Goal: Communication & Community: Answer question/provide support

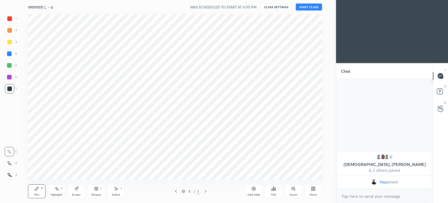
scroll to position [28985, 28838]
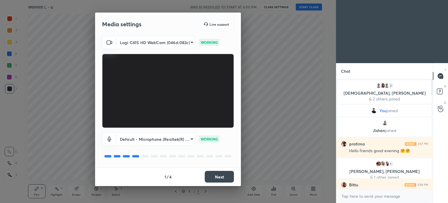
click at [224, 170] on div "1 / 4 Next" at bounding box center [168, 176] width 146 height 19
click at [222, 173] on button "Next" at bounding box center [219, 177] width 29 height 12
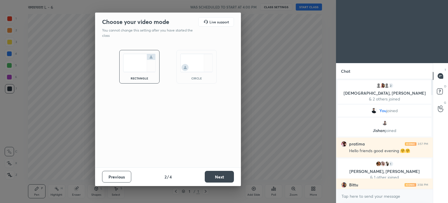
click at [223, 174] on button "Next" at bounding box center [219, 177] width 29 height 12
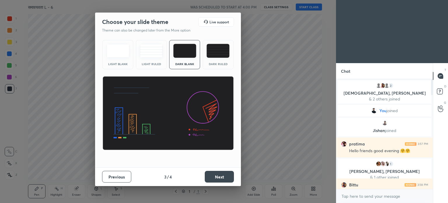
click at [222, 52] on img at bounding box center [217, 51] width 23 height 14
click at [223, 176] on button "Next" at bounding box center [219, 177] width 29 height 12
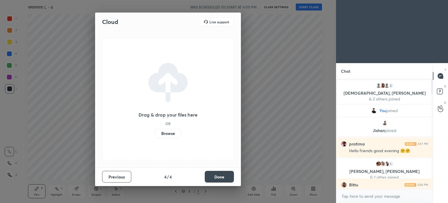
click at [173, 131] on label "Browse" at bounding box center [168, 133] width 26 height 9
click at [155, 131] on input "Browse" at bounding box center [155, 133] width 0 height 9
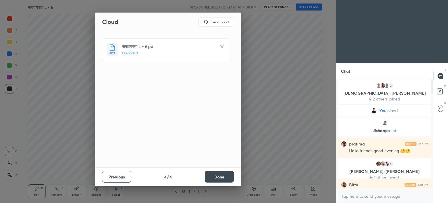
click at [215, 178] on button "Done" at bounding box center [219, 177] width 29 height 12
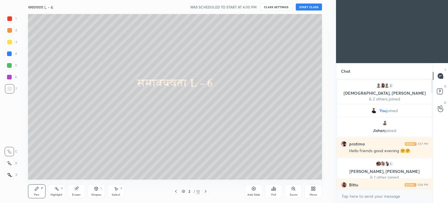
click at [315, 2] on div "समावयवता L - 6 WAS SCHEDULED TO START AT 4:00 PM CLASS SETTINGS START CLASS" at bounding box center [175, 7] width 294 height 14
click at [314, 6] on button "START CLASS" at bounding box center [309, 6] width 26 height 7
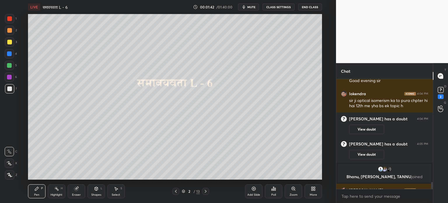
scroll to position [1628, 0]
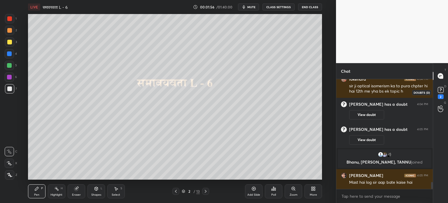
click at [439, 90] on rect at bounding box center [441, 90] width 6 height 6
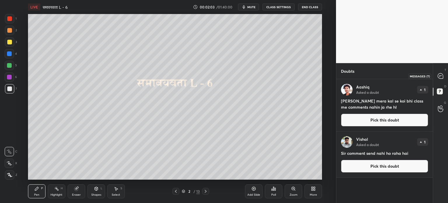
click at [443, 73] on icon at bounding box center [440, 76] width 6 height 6
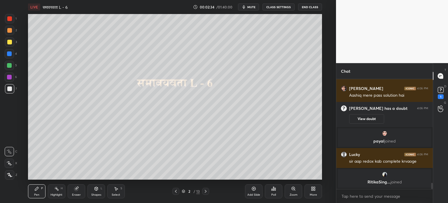
scroll to position [1815, 0]
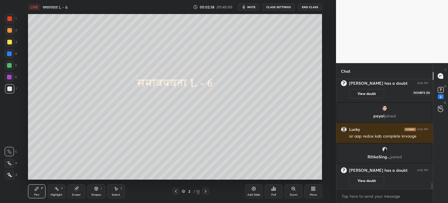
click at [441, 93] on rect at bounding box center [441, 90] width 6 height 6
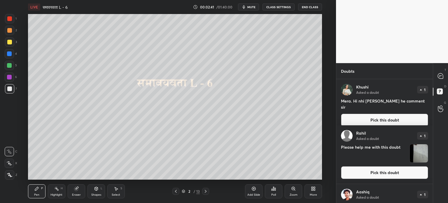
click at [412, 149] on img "grid" at bounding box center [419, 153] width 18 height 18
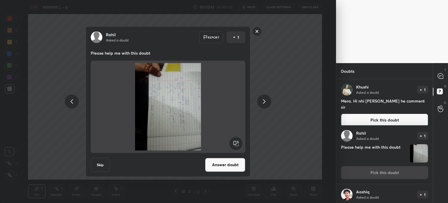
click at [273, 72] on div "[PERSON_NAME] Asked a doubt Report 1 Please help me with this doubt Skip Answer…" at bounding box center [168, 101] width 220 height 150
click at [257, 29] on rect at bounding box center [256, 31] width 9 height 9
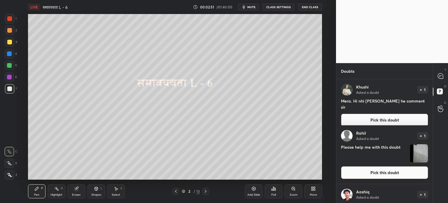
click at [202, 191] on div "2 / 13" at bounding box center [190, 190] width 37 height 7
click at [442, 74] on icon at bounding box center [440, 76] width 6 height 6
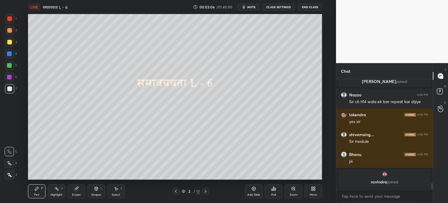
scroll to position [108, 95]
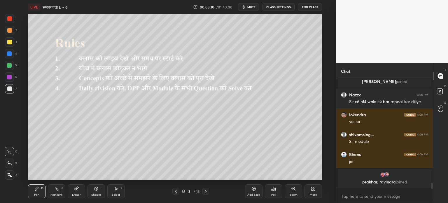
click at [206, 192] on icon at bounding box center [205, 191] width 5 height 5
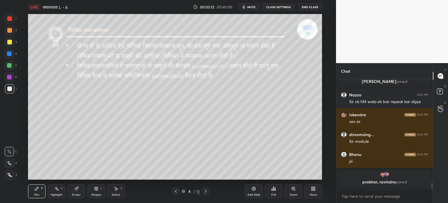
click at [175, 190] on icon at bounding box center [175, 191] width 5 height 5
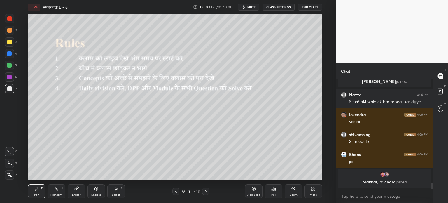
click at [252, 192] on div "Add Slide" at bounding box center [253, 191] width 17 height 14
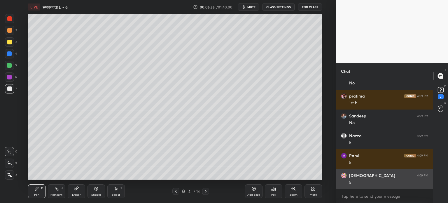
scroll to position [2543, 0]
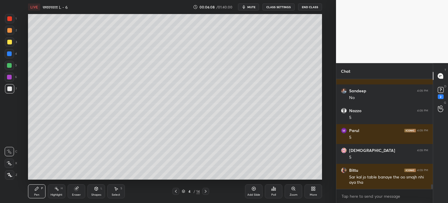
click at [202, 190] on div "4 / 14" at bounding box center [190, 190] width 37 height 7
click at [206, 190] on icon at bounding box center [205, 191] width 5 height 5
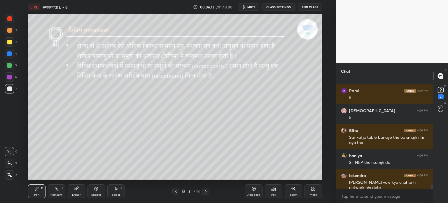
scroll to position [2603, 0]
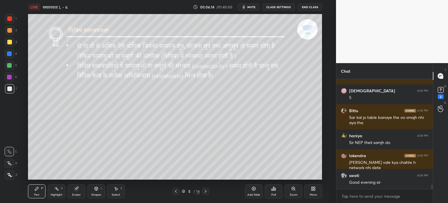
click at [175, 192] on icon at bounding box center [175, 191] width 5 height 5
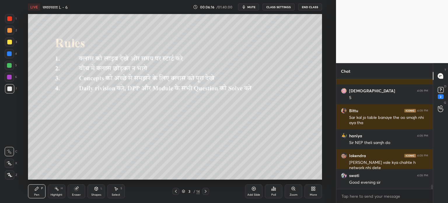
click at [205, 192] on icon at bounding box center [206, 190] width 2 height 3
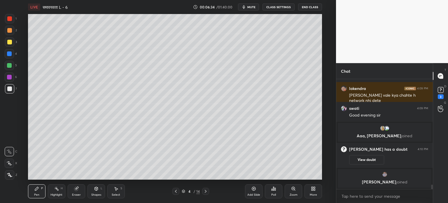
scroll to position [2607, 0]
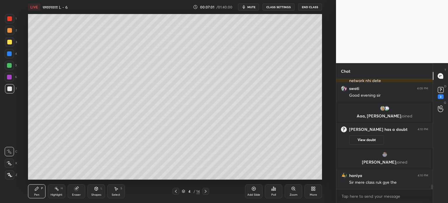
click at [12, 40] on div at bounding box center [9, 41] width 9 height 9
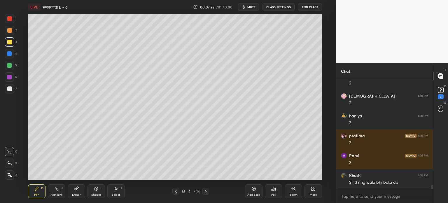
scroll to position [2785, 0]
click at [205, 193] on icon at bounding box center [205, 191] width 5 height 5
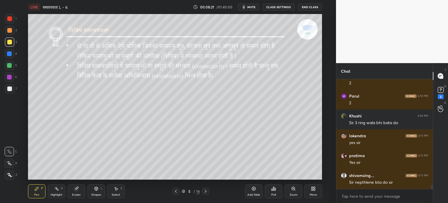
scroll to position [2845, 0]
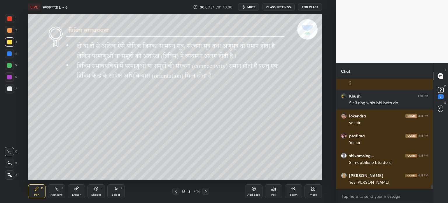
click at [206, 194] on div at bounding box center [205, 190] width 7 height 7
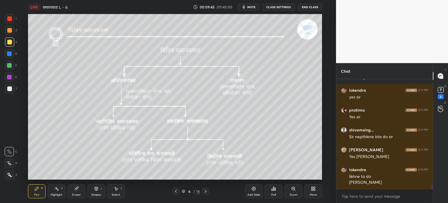
scroll to position [2827, 0]
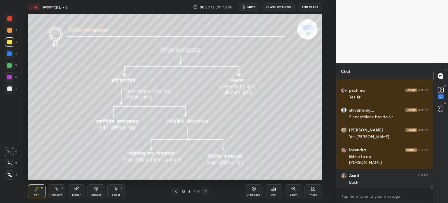
click at [176, 191] on icon at bounding box center [175, 191] width 5 height 5
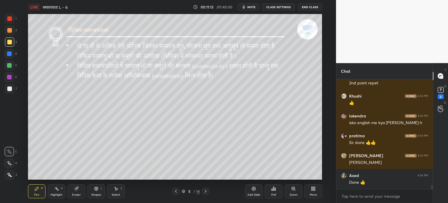
scroll to position [3026, 0]
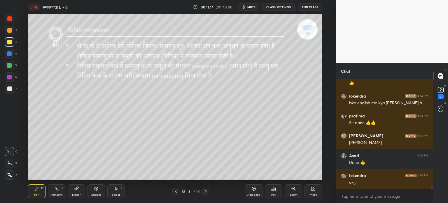
click at [205, 191] on icon at bounding box center [205, 191] width 5 height 5
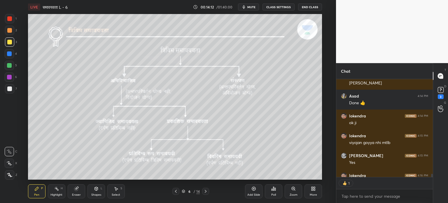
scroll to position [2, 2]
click at [440, 95] on div "3" at bounding box center [441, 96] width 6 height 5
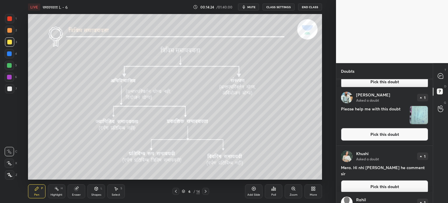
scroll to position [0, 0]
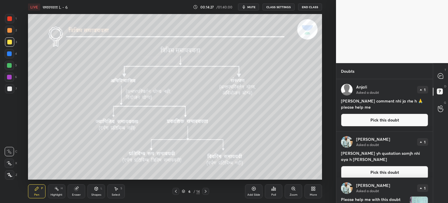
click at [380, 119] on button "Pick this doubt" at bounding box center [384, 119] width 87 height 13
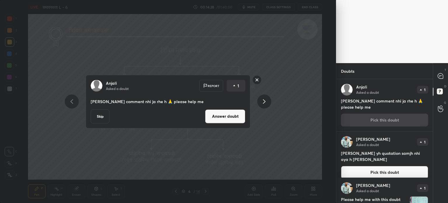
click at [100, 112] on button "Skip" at bounding box center [100, 116] width 19 height 14
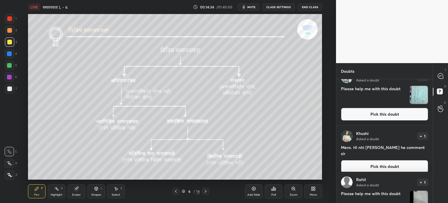
click at [419, 96] on img "grid" at bounding box center [419, 95] width 18 height 18
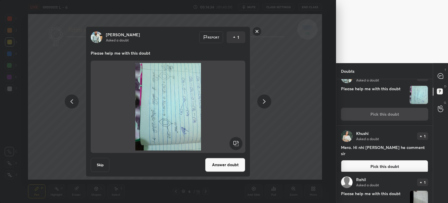
scroll to position [46, 0]
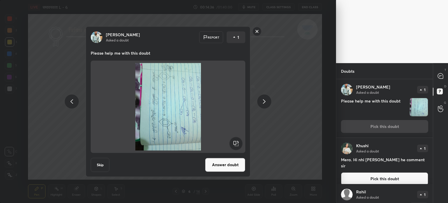
click at [257, 30] on rect at bounding box center [256, 31] width 9 height 9
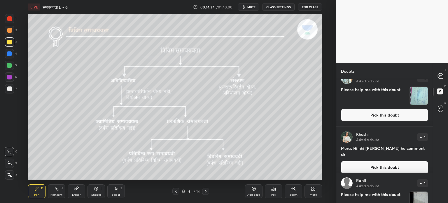
scroll to position [87, 0]
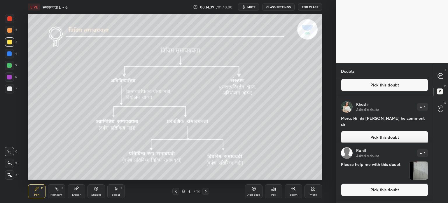
click at [377, 131] on button "Pick this doubt" at bounding box center [384, 137] width 87 height 13
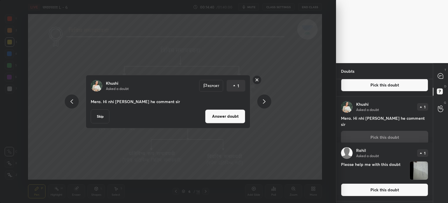
click at [98, 115] on button "Skip" at bounding box center [100, 116] width 19 height 14
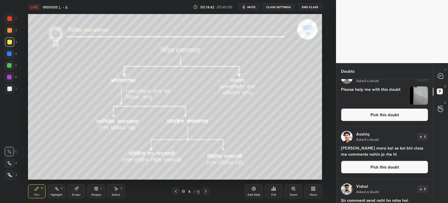
scroll to position [138, 0]
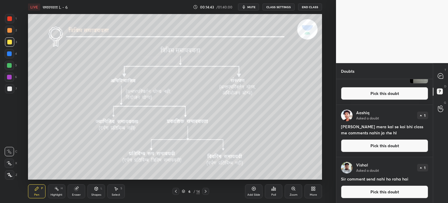
click at [362, 191] on button "Pick this doubt" at bounding box center [384, 191] width 87 height 13
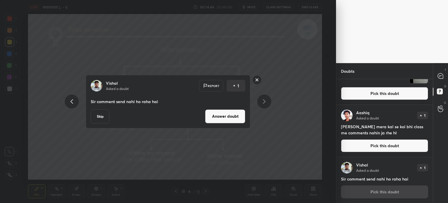
click at [96, 111] on button "Skip" at bounding box center [100, 116] width 19 height 14
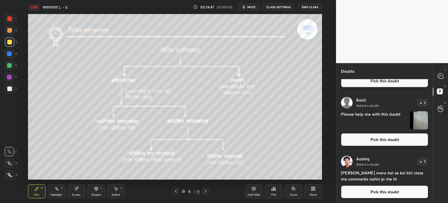
click at [370, 194] on button "Pick this doubt" at bounding box center [384, 191] width 87 height 13
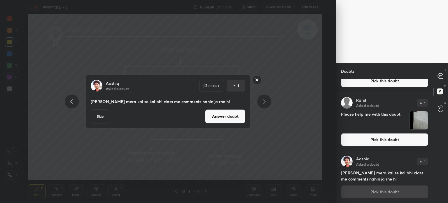
click at [107, 112] on button "Skip" at bounding box center [100, 116] width 19 height 14
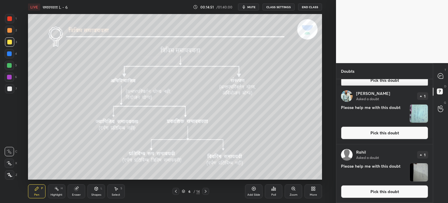
scroll to position [0, 0]
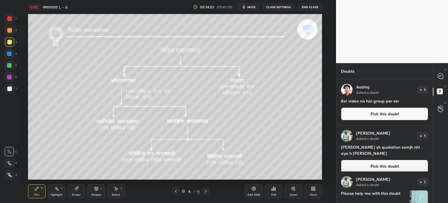
click at [380, 110] on button "Pick this doubt" at bounding box center [384, 113] width 87 height 13
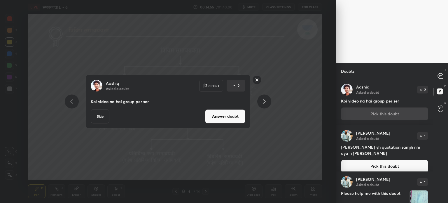
click at [101, 119] on button "Skip" at bounding box center [100, 116] width 19 height 14
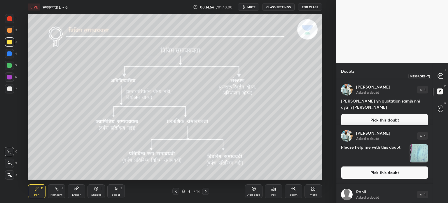
click at [436, 77] on div at bounding box center [441, 76] width 12 height 10
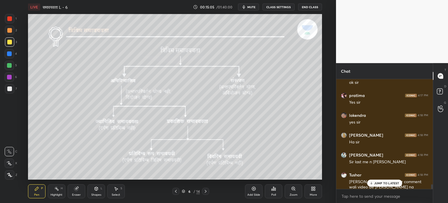
scroll to position [3210, 0]
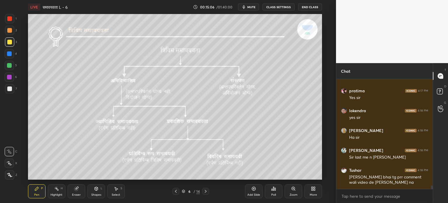
click at [206, 189] on icon at bounding box center [205, 191] width 5 height 5
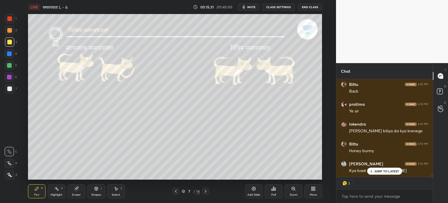
scroll to position [3400, 0]
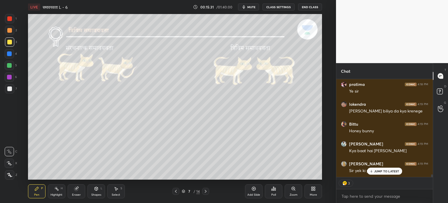
click at [377, 170] on p "JUMP TO LATEST" at bounding box center [386, 170] width 25 height 3
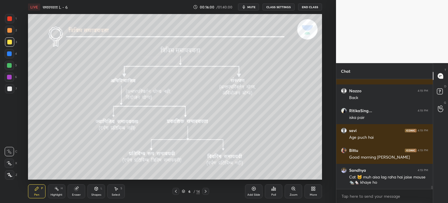
scroll to position [3532, 0]
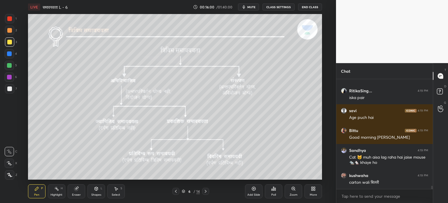
click at [207, 193] on icon at bounding box center [205, 191] width 5 height 5
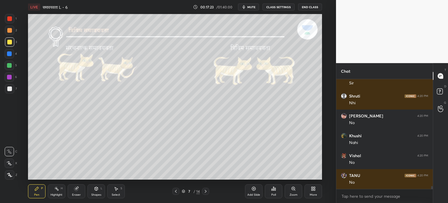
scroll to position [4006, 0]
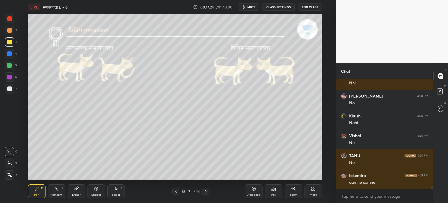
click at [250, 7] on span "mute" at bounding box center [251, 7] width 8 height 4
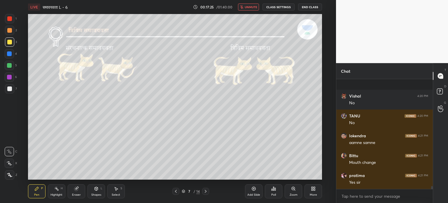
scroll to position [4086, 0]
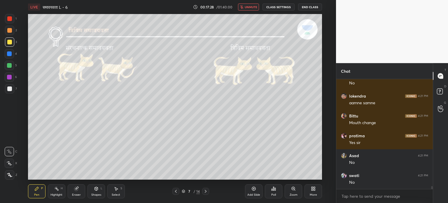
click at [250, 8] on span "unmute" at bounding box center [251, 7] width 13 height 4
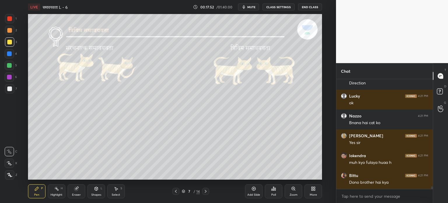
scroll to position [4290, 0]
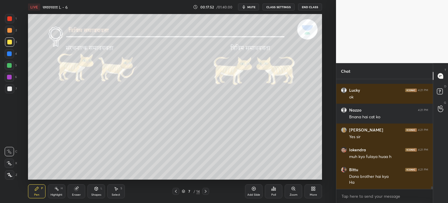
click at [251, 8] on span "mute" at bounding box center [251, 7] width 8 height 4
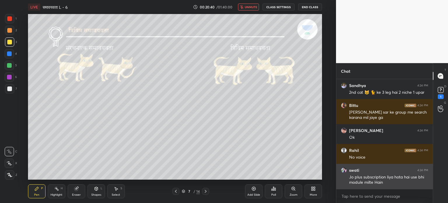
scroll to position [5191, 0]
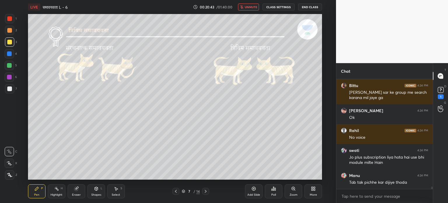
click at [253, 6] on span "unmute" at bounding box center [251, 7] width 13 height 4
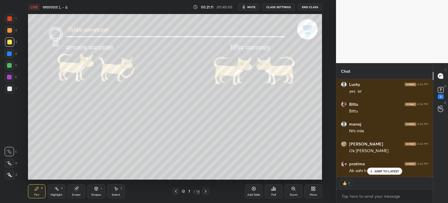
scroll to position [5392, 0]
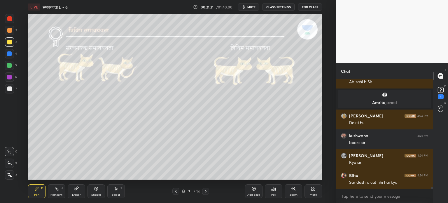
click at [253, 7] on span "mute" at bounding box center [251, 7] width 8 height 4
click at [253, 8] on span "unmute" at bounding box center [251, 7] width 13 height 4
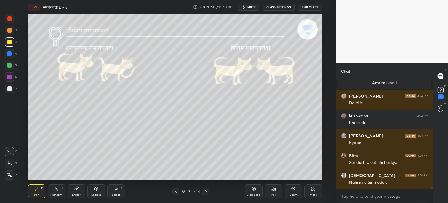
click at [254, 8] on span "mute" at bounding box center [251, 7] width 8 height 4
click at [254, 10] on button "unmute" at bounding box center [248, 6] width 21 height 7
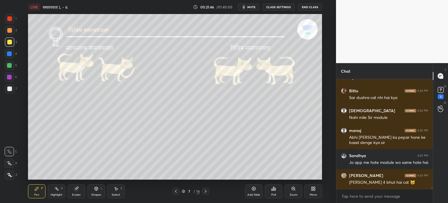
scroll to position [5336, 0]
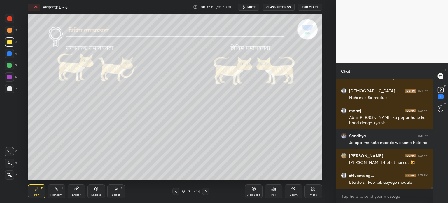
click at [206, 190] on icon at bounding box center [205, 191] width 5 height 5
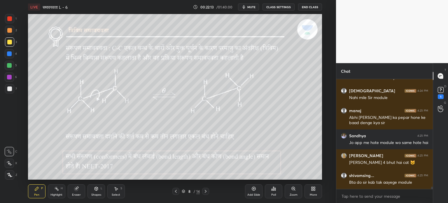
click at [177, 192] on icon at bounding box center [175, 191] width 5 height 5
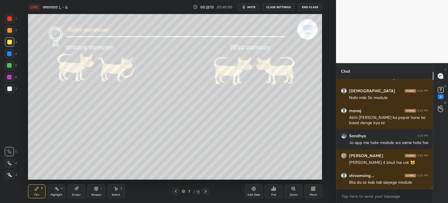
click at [177, 192] on icon at bounding box center [175, 191] width 5 height 5
click at [177, 191] on icon at bounding box center [175, 191] width 5 height 5
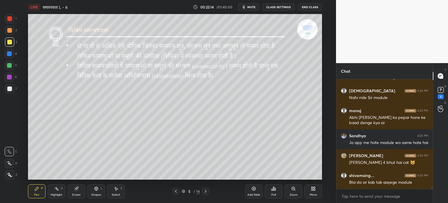
scroll to position [5361, 0]
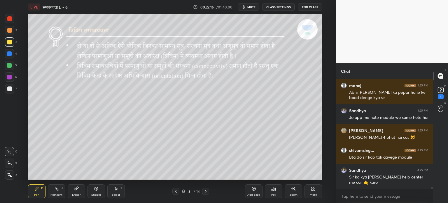
click at [205, 191] on icon at bounding box center [205, 191] width 5 height 5
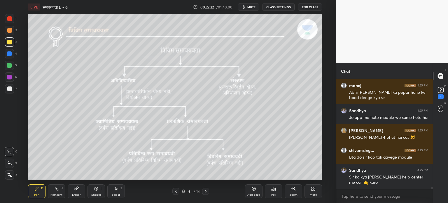
click at [206, 191] on icon at bounding box center [206, 190] width 2 height 3
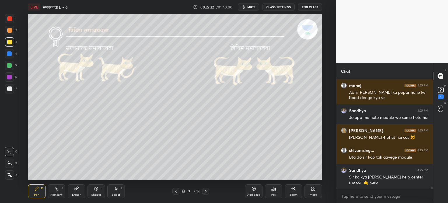
click at [206, 192] on icon at bounding box center [205, 191] width 5 height 5
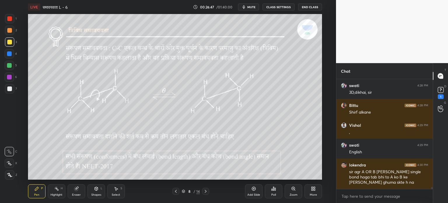
scroll to position [5561, 0]
click at [206, 191] on icon at bounding box center [205, 191] width 5 height 5
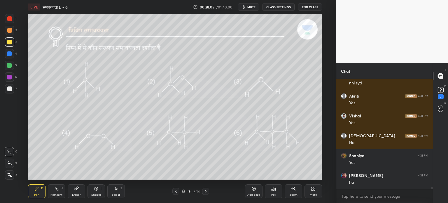
scroll to position [6036, 0]
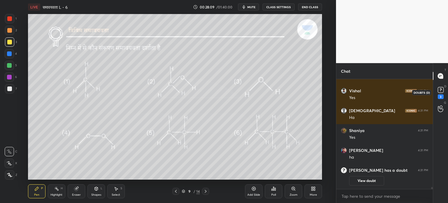
click at [444, 89] on icon at bounding box center [440, 89] width 9 height 9
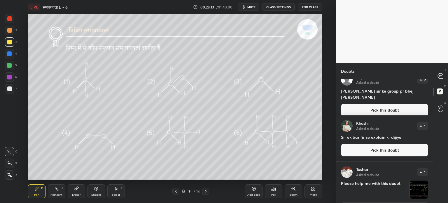
scroll to position [0, 0]
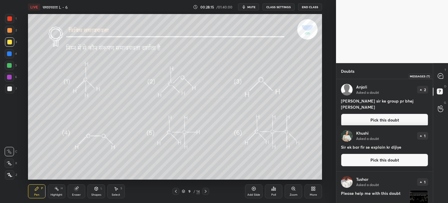
click at [440, 78] on icon at bounding box center [440, 75] width 5 height 5
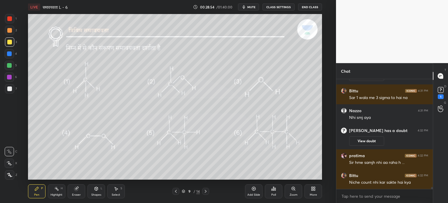
scroll to position [5996, 0]
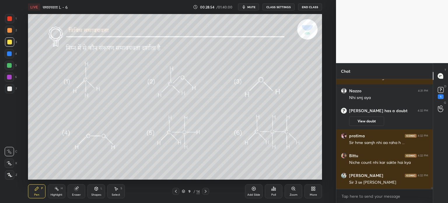
click at [174, 191] on icon at bounding box center [175, 191] width 5 height 5
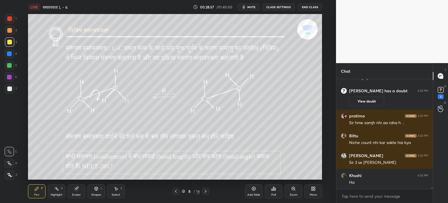
click at [119, 189] on div "Select S" at bounding box center [115, 191] width 17 height 14
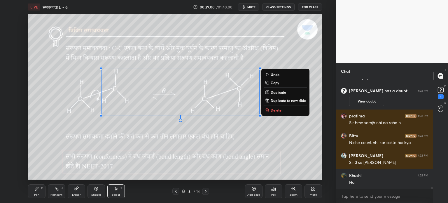
click at [278, 111] on p "Delete" at bounding box center [276, 110] width 11 height 5
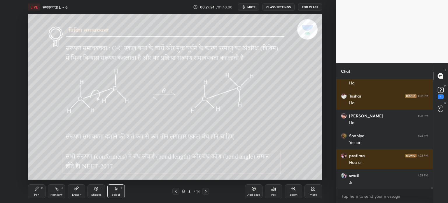
scroll to position [6175, 0]
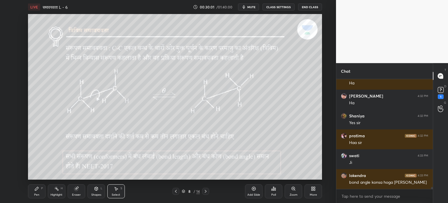
click at [35, 194] on div "Pen" at bounding box center [36, 194] width 5 height 3
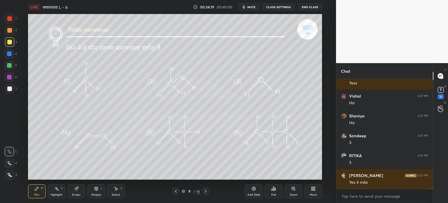
scroll to position [7146, 0]
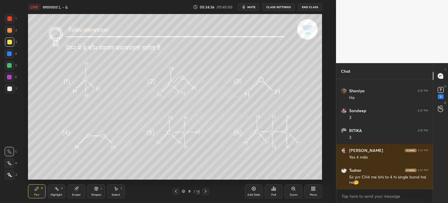
click at [322, 172] on div "Setting up your live class Poll for secs No correct answer Start poll" at bounding box center [175, 96] width 312 height 165
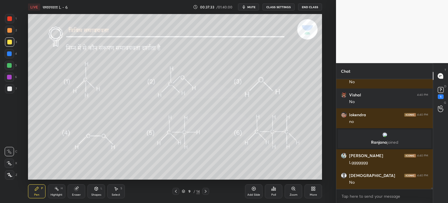
scroll to position [7649, 0]
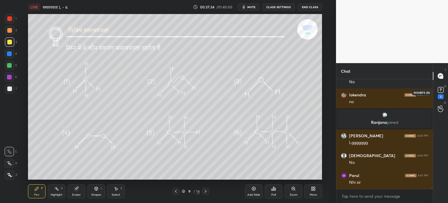
click at [444, 94] on div "1" at bounding box center [440, 91] width 9 height 13
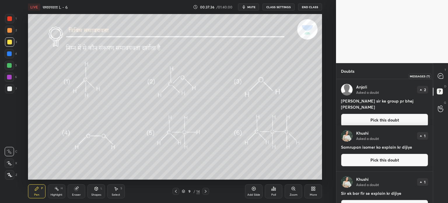
drag, startPoint x: 443, startPoint y: 75, endPoint x: 438, endPoint y: 82, distance: 8.9
click at [443, 75] on icon at bounding box center [440, 76] width 6 height 6
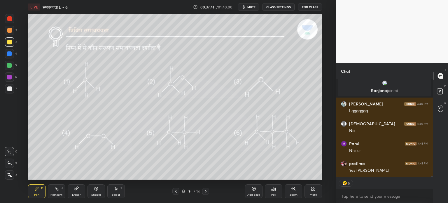
scroll to position [7803, 0]
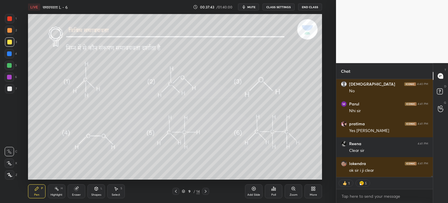
click at [206, 190] on icon at bounding box center [206, 190] width 2 height 3
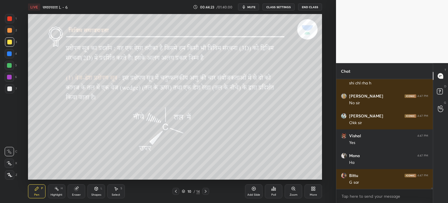
scroll to position [8679, 0]
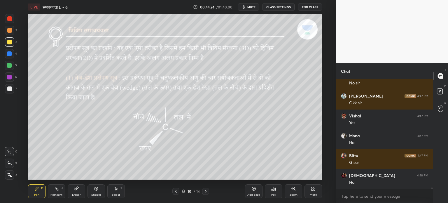
click at [257, 192] on div "Add Slide" at bounding box center [253, 191] width 17 height 14
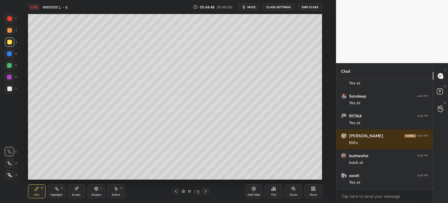
scroll to position [8838, 0]
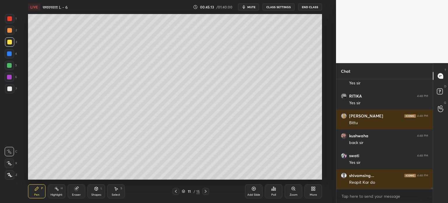
click at [111, 187] on div "Select S" at bounding box center [115, 191] width 17 height 14
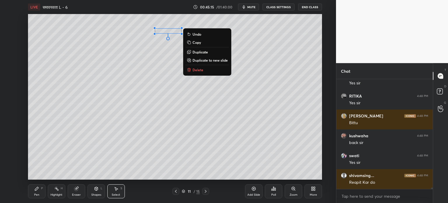
click at [198, 71] on p "Delete" at bounding box center [197, 69] width 11 height 5
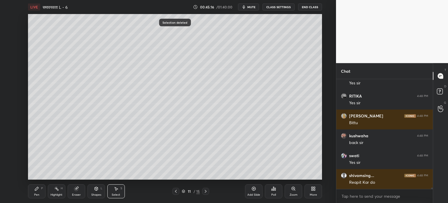
click at [95, 188] on icon at bounding box center [95, 188] width 3 height 3
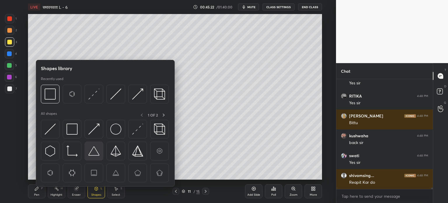
click at [94, 148] on img at bounding box center [93, 150] width 11 height 11
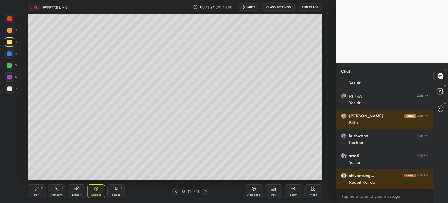
click at [34, 190] on div "Pen P" at bounding box center [36, 191] width 17 height 14
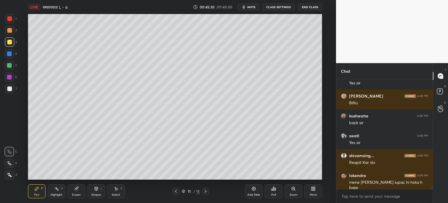
scroll to position [8878, 0]
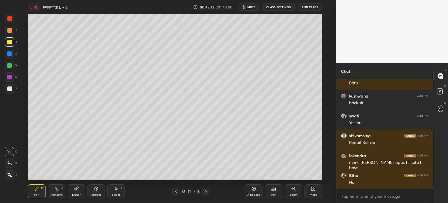
click at [10, 174] on icon at bounding box center [9, 175] width 5 height 4
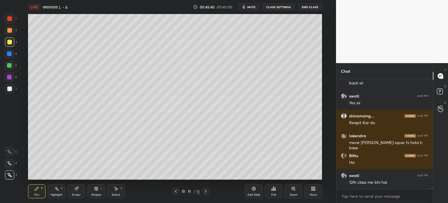
scroll to position [8917, 0]
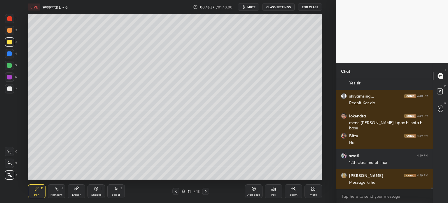
click at [115, 196] on div "Select" at bounding box center [116, 194] width 8 height 3
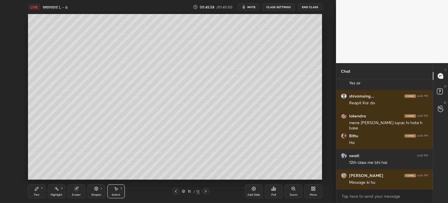
click at [100, 189] on div "Shapes L" at bounding box center [95, 191] width 17 height 14
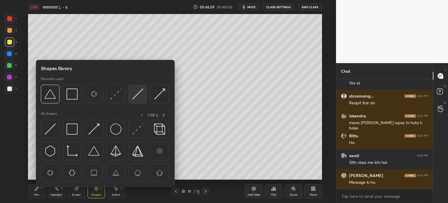
click at [138, 100] on div at bounding box center [137, 94] width 19 height 19
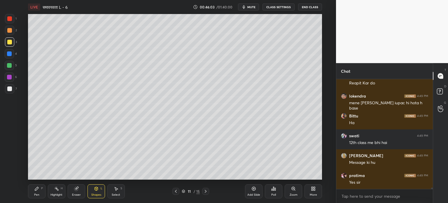
click at [38, 189] on icon at bounding box center [36, 188] width 5 height 5
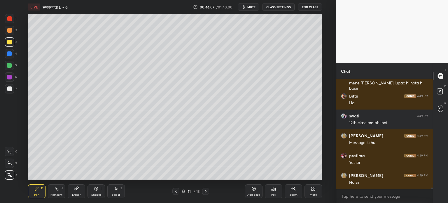
click at [11, 162] on icon at bounding box center [9, 163] width 5 height 4
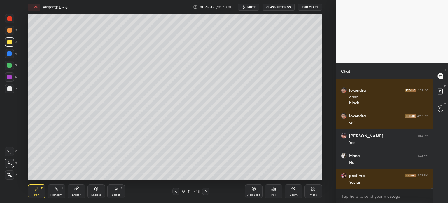
scroll to position [9424, 0]
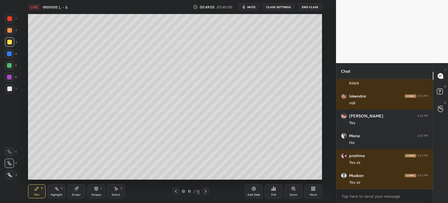
click at [114, 194] on div "Select" at bounding box center [116, 194] width 8 height 3
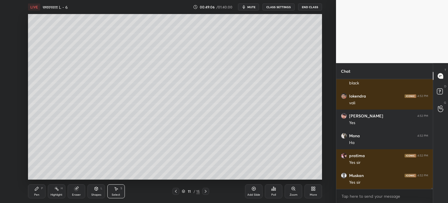
click at [92, 187] on div "Shapes L" at bounding box center [95, 191] width 17 height 14
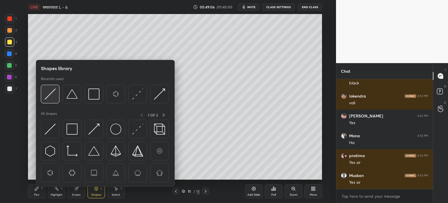
click at [55, 92] on img at bounding box center [50, 93] width 11 height 11
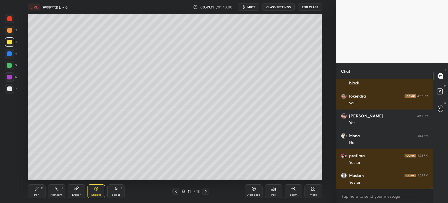
click at [36, 190] on icon at bounding box center [36, 188] width 3 height 3
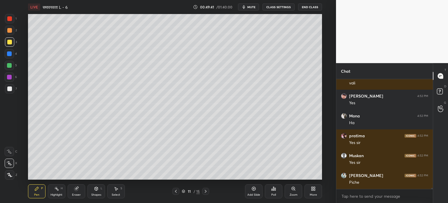
click at [176, 192] on icon at bounding box center [175, 191] width 5 height 5
click at [204, 192] on icon at bounding box center [205, 191] width 5 height 5
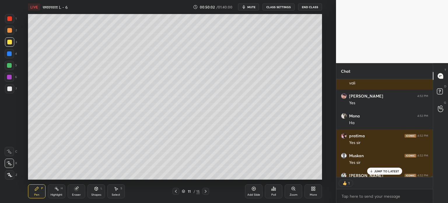
scroll to position [9475, 0]
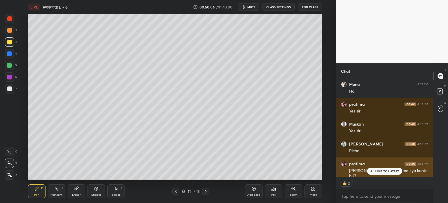
click at [388, 170] on p "JUMP TO LATEST" at bounding box center [386, 170] width 25 height 3
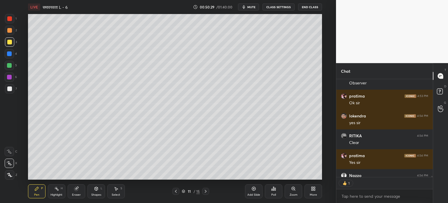
scroll to position [96, 95]
click at [175, 191] on icon at bounding box center [176, 190] width 2 height 3
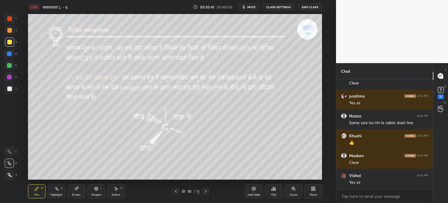
scroll to position [9687, 0]
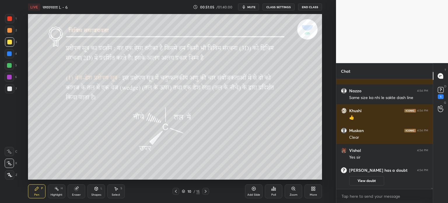
click at [120, 191] on div "Select S" at bounding box center [115, 191] width 17 height 14
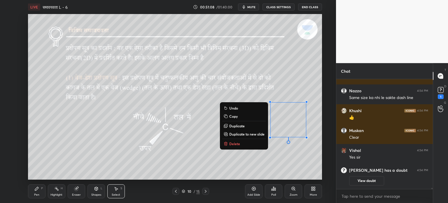
click at [230, 145] on p "Delete" at bounding box center [234, 143] width 11 height 5
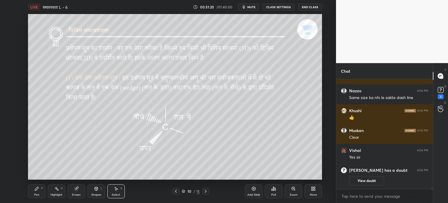
click at [445, 90] on div "1" at bounding box center [441, 92] width 12 height 10
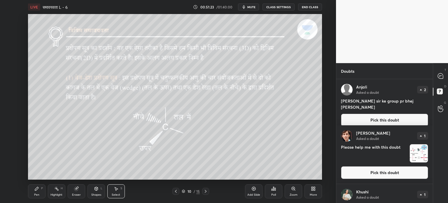
click at [410, 154] on img "grid" at bounding box center [419, 153] width 18 height 18
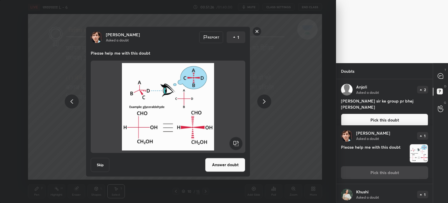
click at [307, 124] on div "[PERSON_NAME] Asked a doubt Report 1 Please help me with this doubt Skip Answer…" at bounding box center [168, 101] width 336 height 203
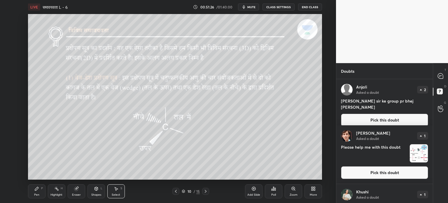
click at [407, 95] on div "[PERSON_NAME] Asked a doubt 2" at bounding box center [384, 90] width 87 height 12
click at [436, 78] on div at bounding box center [441, 76] width 12 height 10
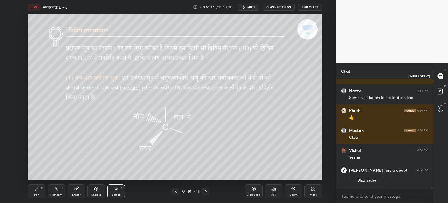
scroll to position [108, 95]
click at [253, 194] on div "Add Slide" at bounding box center [253, 194] width 13 height 3
click at [38, 193] on div "Pen" at bounding box center [36, 194] width 5 height 3
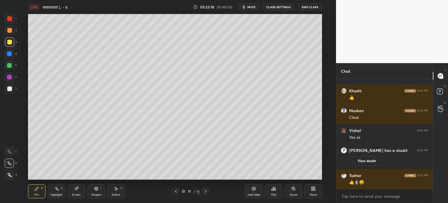
scroll to position [9184, 0]
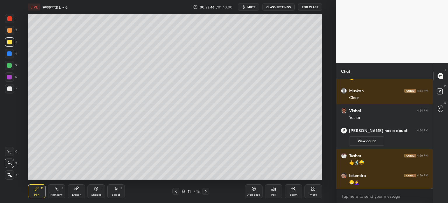
click at [99, 192] on div "Shapes L" at bounding box center [95, 191] width 17 height 14
click at [118, 194] on div "Select" at bounding box center [116, 194] width 8 height 3
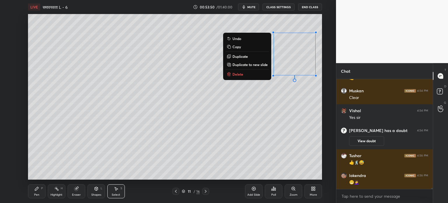
scroll to position [9203, 0]
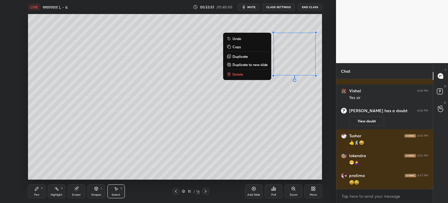
click at [242, 48] on button "Copy" at bounding box center [246, 46] width 43 height 7
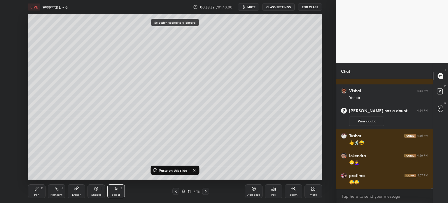
click at [122, 134] on div "0 ° Undo Copy Paste here Duplicate Duplicate to new slide Delete" at bounding box center [175, 96] width 294 height 165
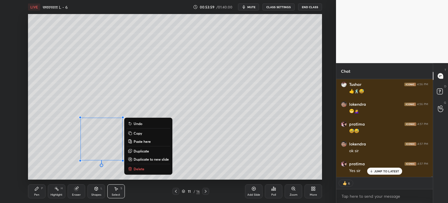
scroll to position [9275, 0]
click at [35, 192] on div "Pen P" at bounding box center [36, 191] width 17 height 14
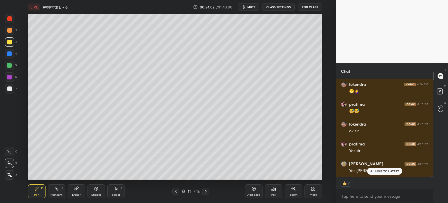
scroll to position [9294, 0]
click at [73, 193] on div "Eraser" at bounding box center [76, 194] width 9 height 3
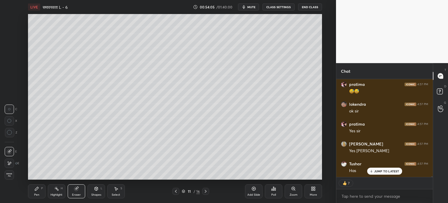
click at [10, 132] on icon at bounding box center [9, 132] width 5 height 5
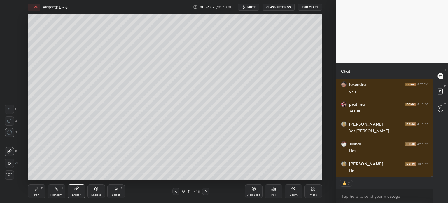
scroll to position [9334, 0]
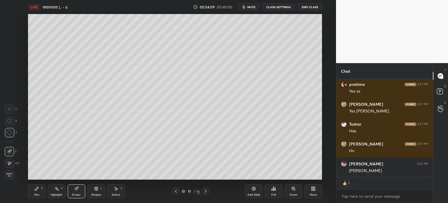
click at [38, 193] on div "Pen" at bounding box center [36, 194] width 5 height 3
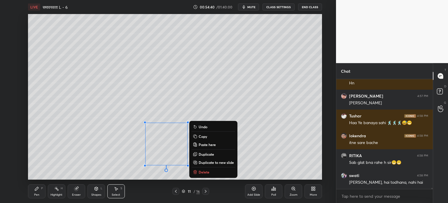
scroll to position [9422, 0]
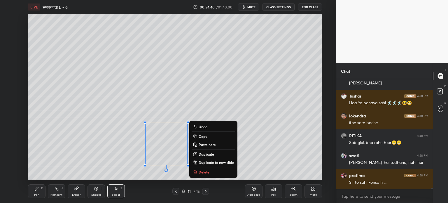
click at [34, 192] on div "Pen P" at bounding box center [36, 191] width 17 height 14
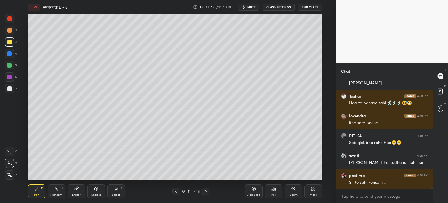
click at [9, 66] on div at bounding box center [9, 65] width 5 height 5
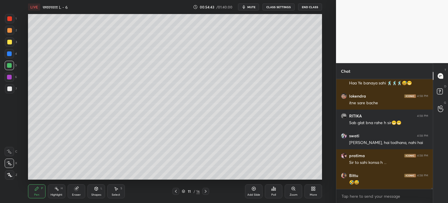
click at [75, 191] on div "Eraser" at bounding box center [76, 191] width 17 height 14
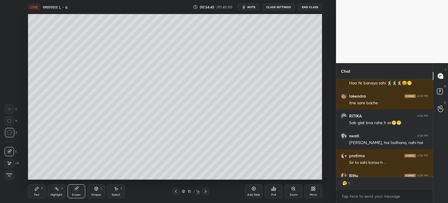
scroll to position [2, 2]
click at [35, 189] on icon at bounding box center [36, 188] width 3 height 3
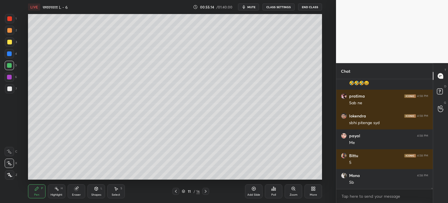
scroll to position [9586, 0]
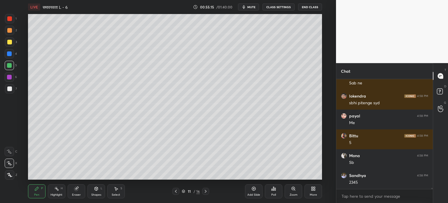
click at [9, 91] on div at bounding box center [9, 88] width 5 height 5
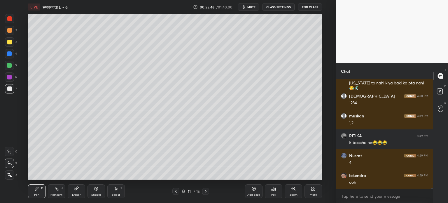
scroll to position [9745, 0]
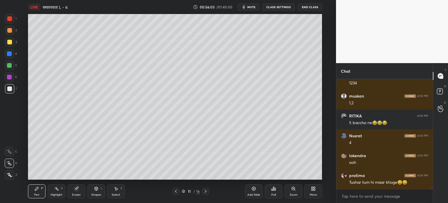
click at [10, 88] on div at bounding box center [9, 88] width 5 height 5
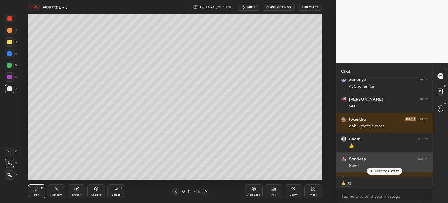
scroll to position [10988, 0]
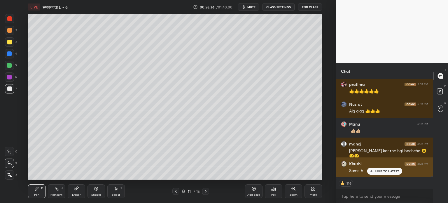
click at [385, 171] on p "JUMP TO LATEST" at bounding box center [386, 170] width 25 height 3
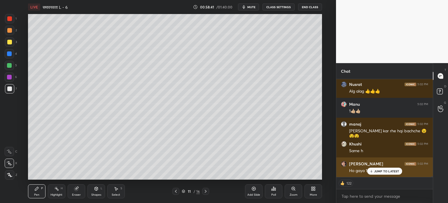
click at [379, 170] on p "JUMP TO LATEST" at bounding box center [386, 170] width 25 height 3
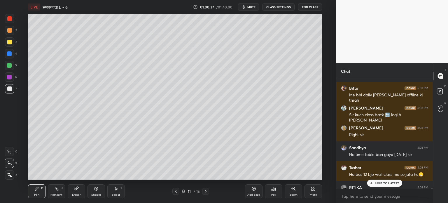
scroll to position [11893, 0]
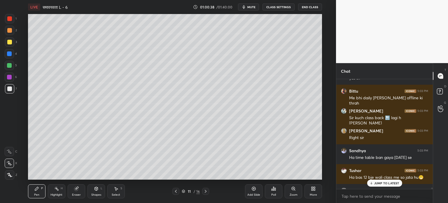
click at [388, 183] on p "JUMP TO LATEST" at bounding box center [386, 182] width 25 height 3
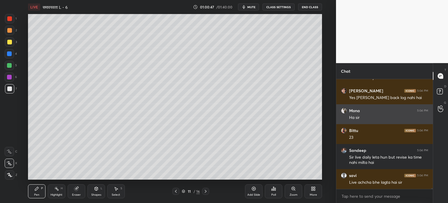
scroll to position [12052, 0]
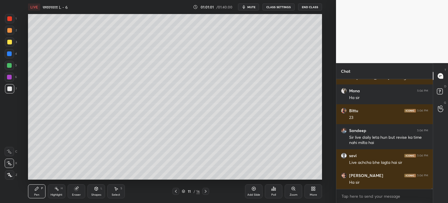
click at [13, 44] on div at bounding box center [9, 41] width 9 height 9
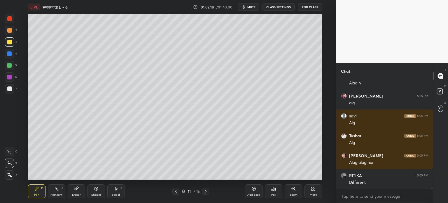
scroll to position [12682, 0]
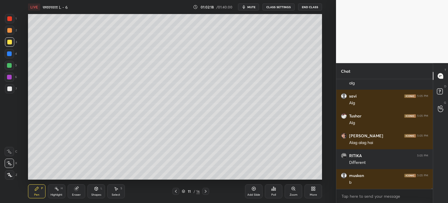
click at [10, 64] on div at bounding box center [9, 65] width 5 height 5
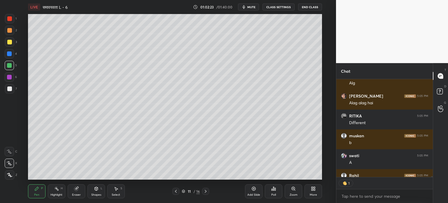
scroll to position [2, 2]
click at [10, 88] on div at bounding box center [9, 88] width 5 height 5
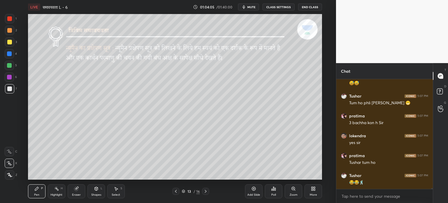
scroll to position [13178, 0]
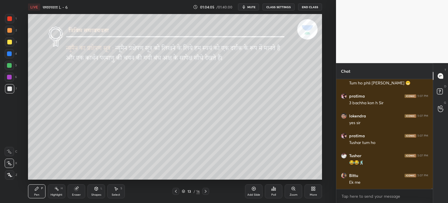
click at [176, 189] on icon at bounding box center [175, 191] width 5 height 5
click at [173, 194] on div at bounding box center [175, 190] width 7 height 7
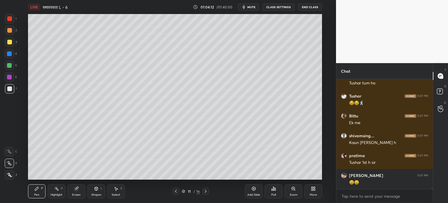
scroll to position [13257, 0]
click at [205, 192] on icon at bounding box center [206, 190] width 2 height 3
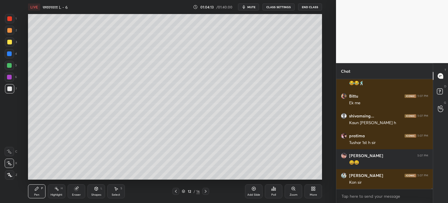
click at [209, 190] on div at bounding box center [205, 190] width 7 height 7
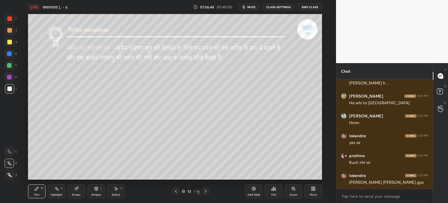
scroll to position [13665, 0]
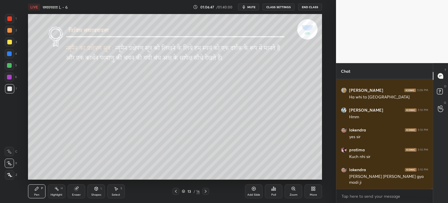
click at [76, 194] on div "Eraser" at bounding box center [76, 194] width 9 height 3
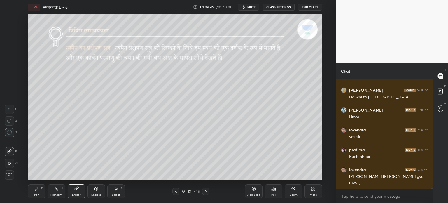
click at [32, 195] on div "Pen P" at bounding box center [36, 191] width 17 height 14
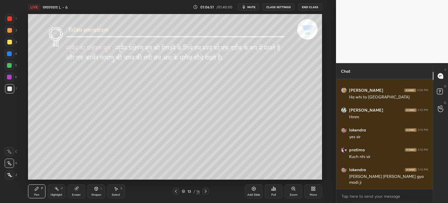
click at [97, 187] on icon at bounding box center [96, 188] width 5 height 5
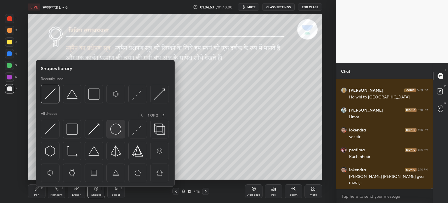
click at [117, 131] on img at bounding box center [115, 128] width 11 height 11
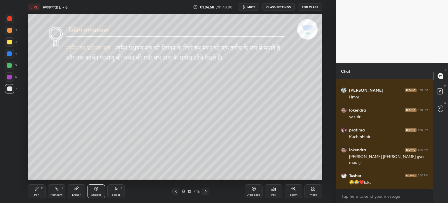
scroll to position [13705, 0]
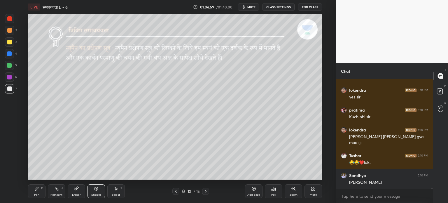
click at [10, 87] on div at bounding box center [9, 88] width 5 height 5
click at [36, 187] on icon at bounding box center [36, 188] width 5 height 5
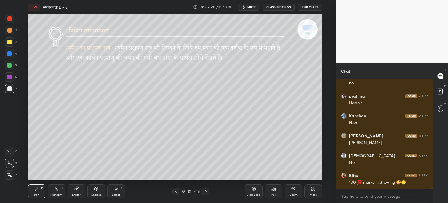
scroll to position [13923, 0]
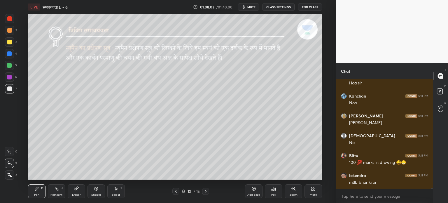
click at [98, 192] on div "Shapes L" at bounding box center [95, 191] width 17 height 14
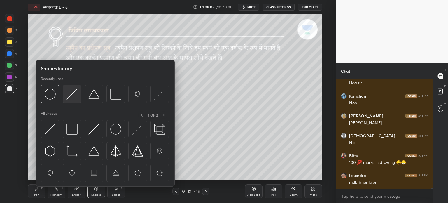
click at [75, 93] on img at bounding box center [71, 93] width 11 height 11
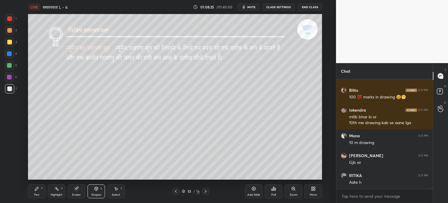
scroll to position [14008, 0]
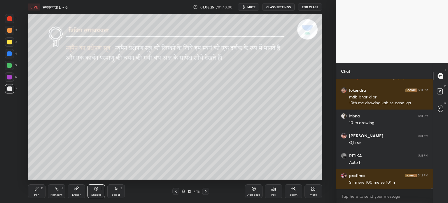
click at [36, 189] on icon at bounding box center [36, 188] width 3 height 3
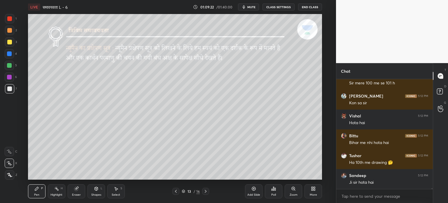
scroll to position [1, 2]
click at [250, 192] on div "Add Slide" at bounding box center [253, 191] width 17 height 14
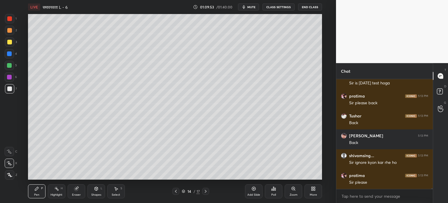
scroll to position [14246, 0]
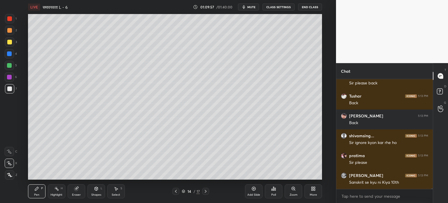
click at [93, 186] on div "Shapes L" at bounding box center [95, 191] width 17 height 14
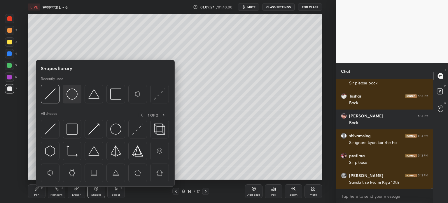
click at [70, 88] on div at bounding box center [72, 94] width 19 height 19
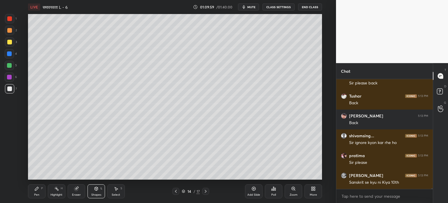
scroll to position [14266, 0]
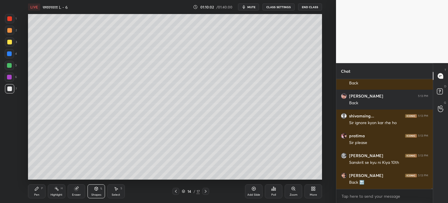
click at [35, 194] on div "Pen" at bounding box center [36, 194] width 5 height 3
click at [38, 190] on icon at bounding box center [36, 188] width 5 height 5
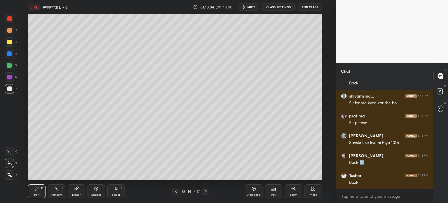
click at [96, 192] on div "Shapes L" at bounding box center [95, 191] width 17 height 14
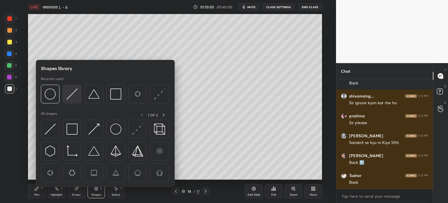
click at [71, 97] on img at bounding box center [71, 93] width 11 height 11
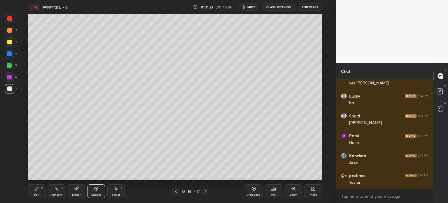
scroll to position [14799, 0]
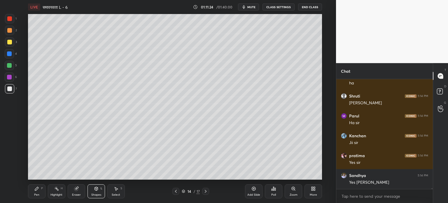
click at [12, 65] on div at bounding box center [9, 65] width 5 height 5
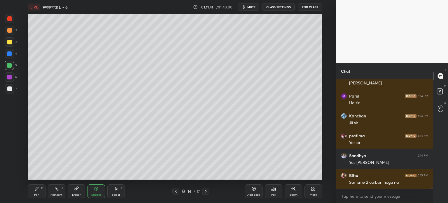
scroll to position [14838, 0]
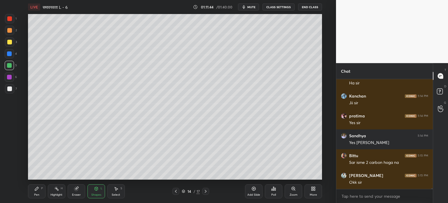
click at [114, 189] on icon at bounding box center [116, 188] width 5 height 5
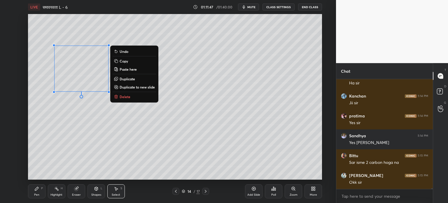
click at [137, 78] on button "Duplicate" at bounding box center [134, 78] width 43 height 7
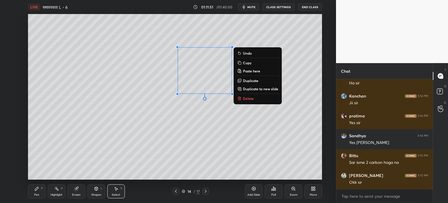
click at [85, 192] on div "Eraser" at bounding box center [76, 191] width 17 height 14
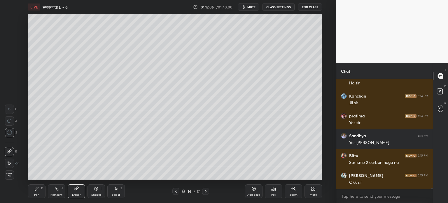
click at [96, 190] on icon at bounding box center [95, 188] width 3 height 3
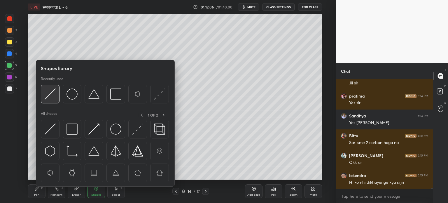
click at [51, 98] on img at bounding box center [50, 93] width 11 height 11
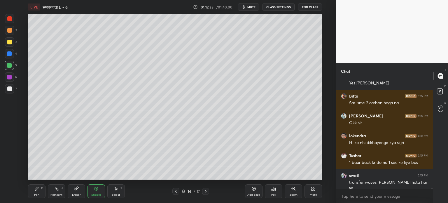
scroll to position [14918, 0]
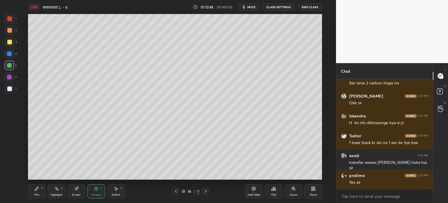
click at [38, 191] on div "Pen P" at bounding box center [36, 191] width 17 height 14
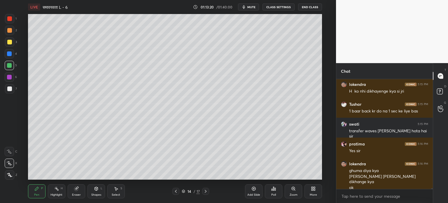
scroll to position [14969, 0]
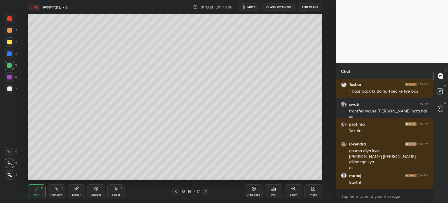
click at [79, 187] on div "Eraser" at bounding box center [76, 191] width 17 height 14
click at [36, 185] on div "Pen P" at bounding box center [36, 191] width 17 height 14
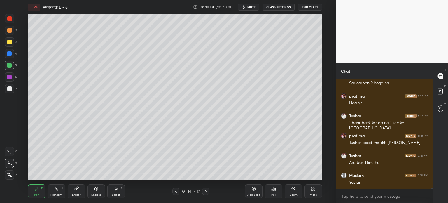
scroll to position [15147, 0]
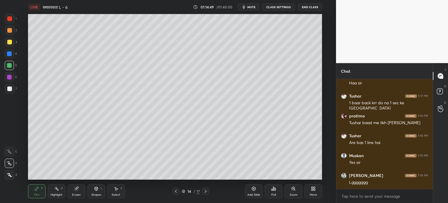
click at [205, 190] on icon at bounding box center [205, 191] width 5 height 5
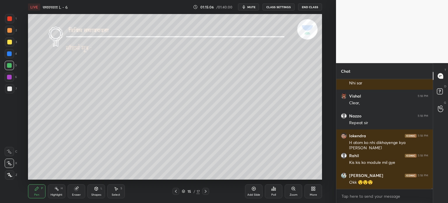
scroll to position [15286, 0]
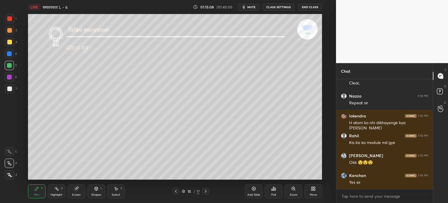
click at [179, 190] on div at bounding box center [175, 190] width 7 height 7
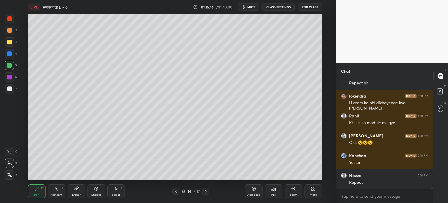
scroll to position [15326, 0]
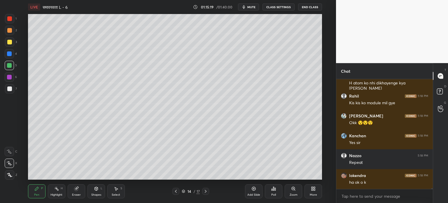
click at [10, 87] on div at bounding box center [9, 88] width 5 height 5
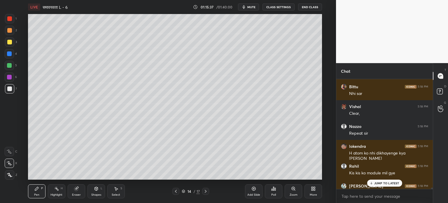
scroll to position [15346, 0]
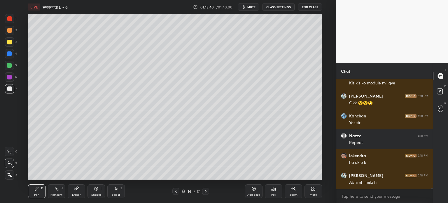
click at [205, 192] on icon at bounding box center [206, 190] width 2 height 3
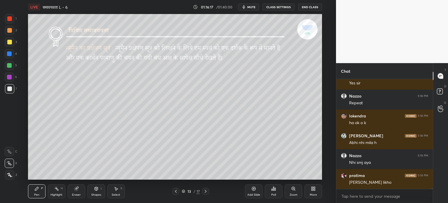
scroll to position [15405, 0]
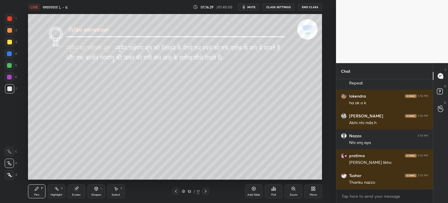
click at [78, 193] on div "Eraser" at bounding box center [76, 194] width 9 height 3
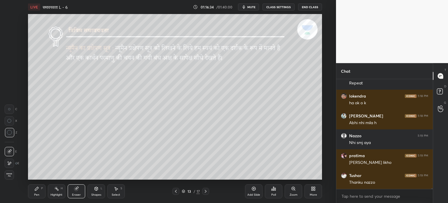
click at [57, 192] on div "Highlight H" at bounding box center [56, 191] width 17 height 14
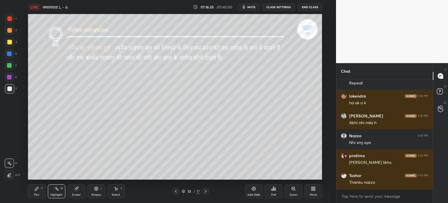
click at [10, 173] on icon at bounding box center [9, 174] width 5 height 5
click at [11, 86] on div at bounding box center [9, 88] width 9 height 9
click at [38, 193] on div "Pen" at bounding box center [36, 194] width 5 height 3
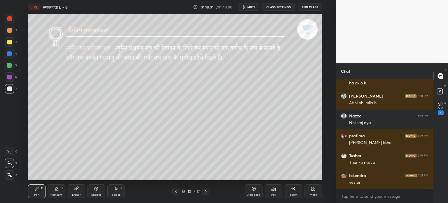
click at [76, 193] on div "Eraser" at bounding box center [76, 194] width 9 height 3
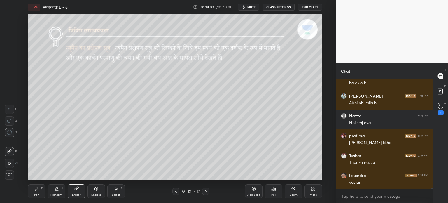
click at [96, 192] on div "Shapes L" at bounding box center [95, 191] width 17 height 14
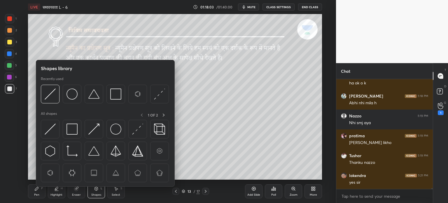
click at [73, 191] on div "Eraser" at bounding box center [76, 191] width 17 height 14
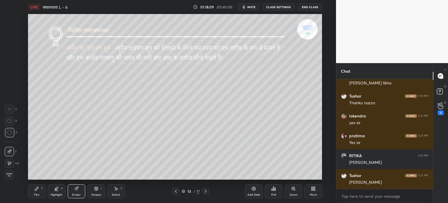
scroll to position [15504, 0]
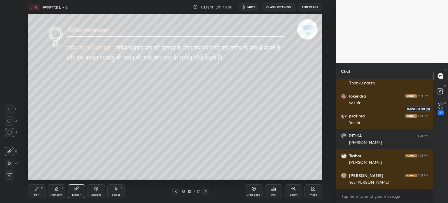
click at [438, 109] on div "1" at bounding box center [441, 108] width 6 height 13
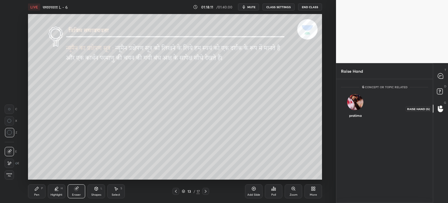
scroll to position [1, 2]
click at [351, 110] on div "[PERSON_NAME] INVITE" at bounding box center [355, 108] width 29 height 37
click at [356, 120] on button "INVITE" at bounding box center [355, 119] width 24 height 8
click at [392, 64] on div "Raise Hand" at bounding box center [384, 71] width 96 height 16
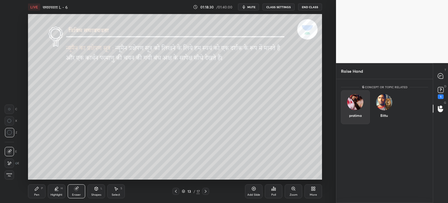
click at [363, 108] on div "pratima" at bounding box center [355, 107] width 29 height 34
click at [364, 118] on button "INVITE" at bounding box center [355, 119] width 24 height 8
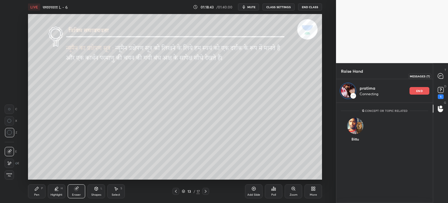
click at [442, 76] on icon at bounding box center [440, 75] width 5 height 5
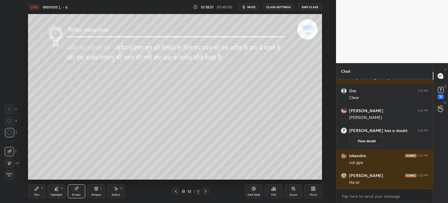
scroll to position [15608, 0]
drag, startPoint x: 440, startPoint y: 94, endPoint x: 422, endPoint y: 109, distance: 23.2
click at [439, 94] on div "1" at bounding box center [441, 96] width 6 height 5
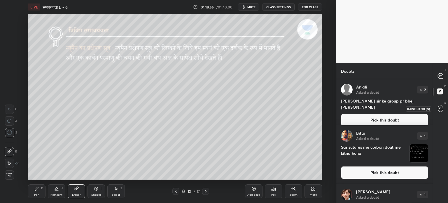
drag, startPoint x: 445, startPoint y: 108, endPoint x: 434, endPoint y: 111, distance: 11.6
click at [445, 108] on div at bounding box center [441, 108] width 12 height 10
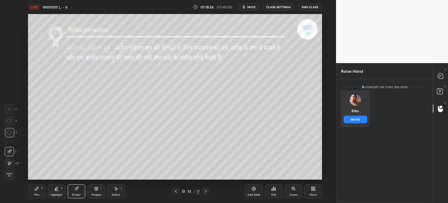
click at [360, 121] on button "INVITE" at bounding box center [355, 119] width 24 height 8
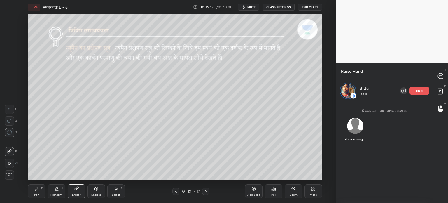
click at [179, 190] on div at bounding box center [175, 190] width 7 height 7
click at [213, 189] on div "12 / 17" at bounding box center [190, 190] width 108 height 7
click at [208, 190] on div at bounding box center [205, 190] width 7 height 7
click at [36, 193] on div "Pen" at bounding box center [36, 194] width 5 height 3
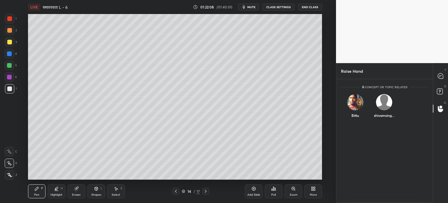
scroll to position [122, 95]
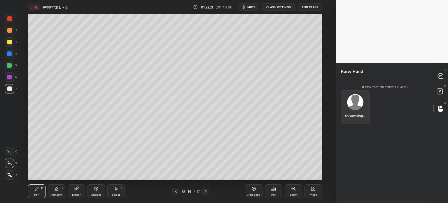
click at [359, 107] on div "shivamsing..." at bounding box center [355, 107] width 29 height 34
click at [356, 120] on button "INVITE" at bounding box center [355, 119] width 24 height 8
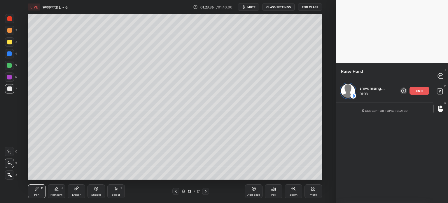
click at [179, 192] on div at bounding box center [175, 190] width 7 height 7
click at [421, 92] on p "end" at bounding box center [419, 90] width 6 height 3
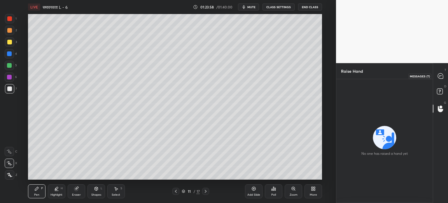
click at [438, 74] on icon at bounding box center [440, 75] width 5 height 5
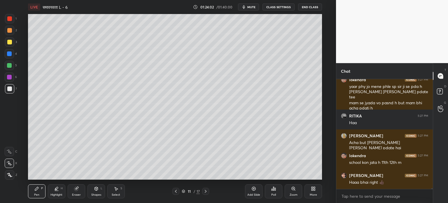
scroll to position [16276, 0]
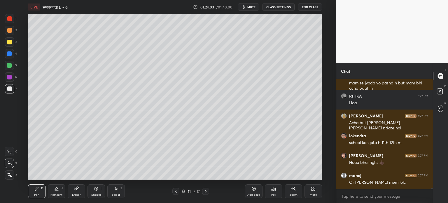
click at [206, 192] on icon at bounding box center [205, 191] width 5 height 5
click at [174, 192] on icon at bounding box center [175, 191] width 5 height 5
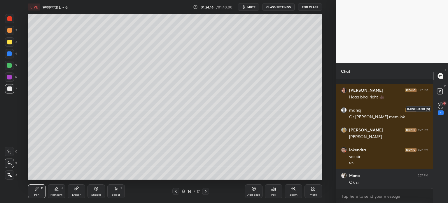
scroll to position [16381, 0]
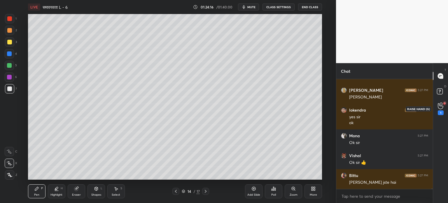
click at [440, 105] on icon at bounding box center [441, 105] width 6 height 7
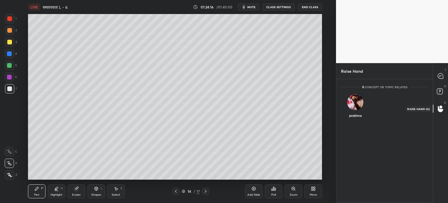
scroll to position [1, 2]
click at [345, 106] on div "pratima" at bounding box center [355, 107] width 29 height 34
click at [356, 122] on button "INVITE" at bounding box center [355, 119] width 24 height 8
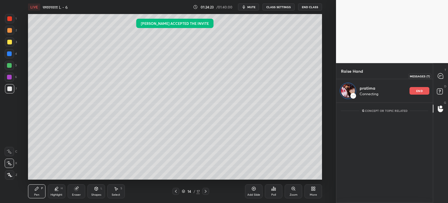
click at [443, 73] on div at bounding box center [441, 76] width 12 height 10
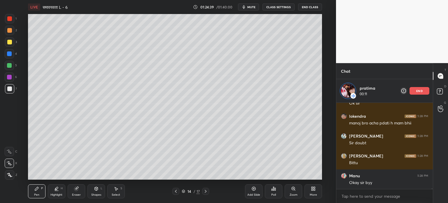
scroll to position [16583, 0]
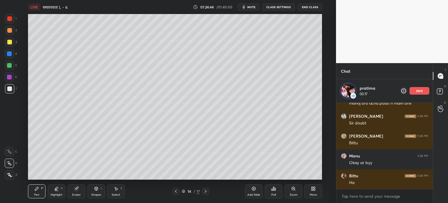
click at [176, 194] on div at bounding box center [175, 190] width 7 height 7
click at [204, 191] on icon at bounding box center [205, 191] width 5 height 5
click at [206, 193] on icon at bounding box center [205, 191] width 5 height 5
click at [175, 193] on icon at bounding box center [175, 191] width 5 height 5
click at [251, 190] on icon at bounding box center [253, 188] width 5 height 5
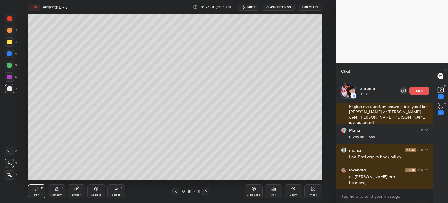
scroll to position [14982, 0]
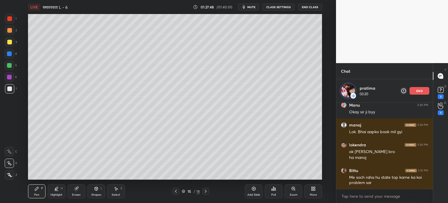
click at [119, 191] on div "Select S" at bounding box center [115, 191] width 17 height 14
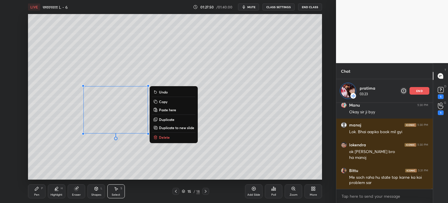
click at [165, 137] on p "Delete" at bounding box center [164, 137] width 11 height 5
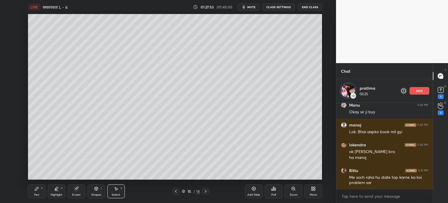
scroll to position [15002, 0]
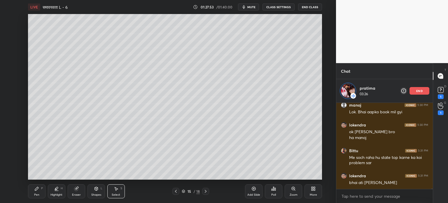
click at [77, 193] on div "Eraser" at bounding box center [76, 194] width 9 height 3
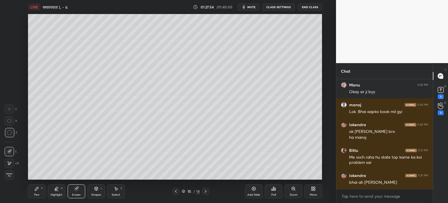
scroll to position [14979, 0]
click at [6, 131] on div at bounding box center [9, 132] width 9 height 9
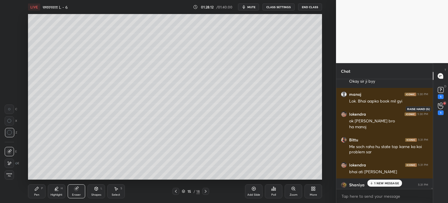
click at [440, 110] on div "1" at bounding box center [441, 108] width 6 height 13
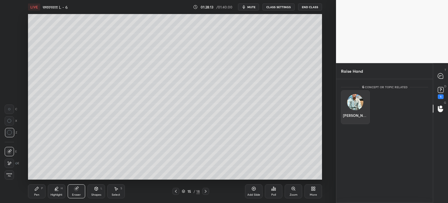
click at [364, 108] on div "[PERSON_NAME]" at bounding box center [355, 107] width 29 height 34
click at [359, 120] on button "INVITE" at bounding box center [355, 119] width 24 height 8
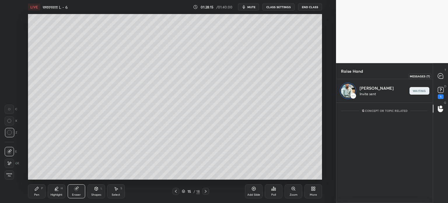
click at [441, 78] on icon at bounding box center [440, 75] width 5 height 5
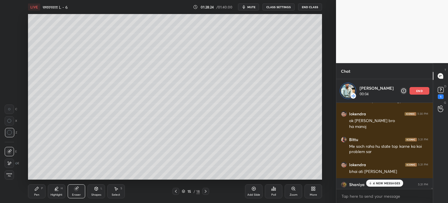
scroll to position [15121, 0]
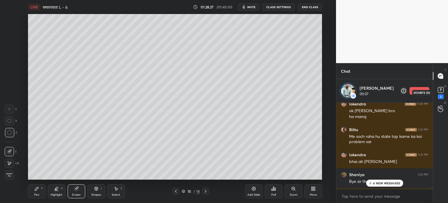
click at [440, 89] on icon at bounding box center [440, 89] width 2 height 2
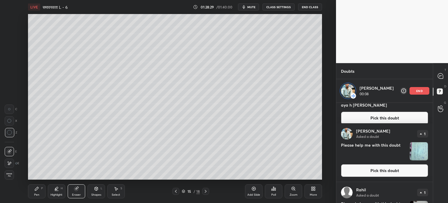
scroll to position [429, 0]
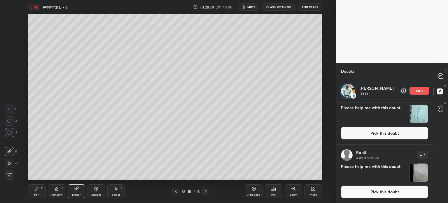
click at [419, 115] on img "grid" at bounding box center [419, 114] width 18 height 18
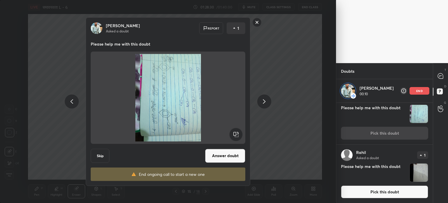
scroll to position [412, 0]
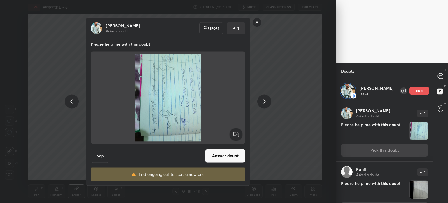
click at [282, 92] on div "[PERSON_NAME] Asked a doubt Report 1 Please help me with this doubt Skip Answer…" at bounding box center [168, 101] width 336 height 203
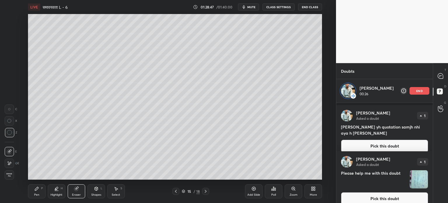
scroll to position [429, 0]
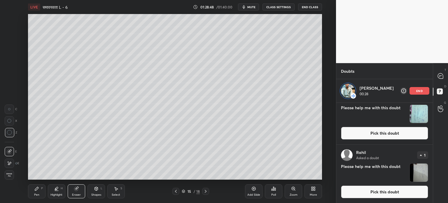
click at [415, 175] on img "grid" at bounding box center [419, 172] width 18 height 18
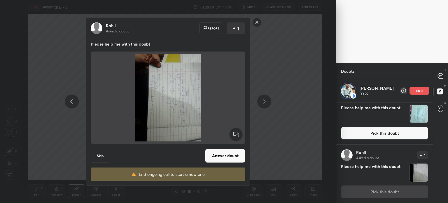
click at [169, 92] on img at bounding box center [168, 97] width 141 height 87
click at [228, 154] on button "Answer doubt" at bounding box center [225, 155] width 40 height 14
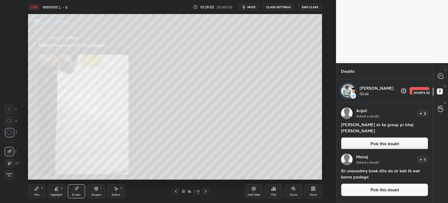
click at [442, 88] on icon at bounding box center [440, 92] width 10 height 10
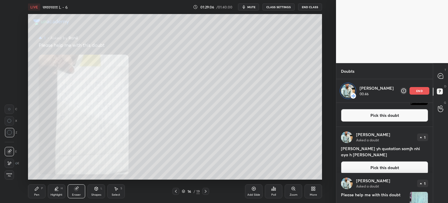
scroll to position [371, 0]
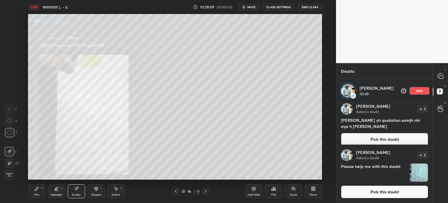
drag, startPoint x: 422, startPoint y: 91, endPoint x: 398, endPoint y: 120, distance: 37.9
click at [421, 91] on p "end" at bounding box center [419, 90] width 6 height 3
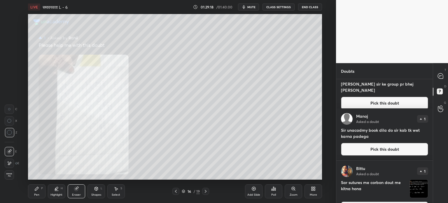
scroll to position [0, 0]
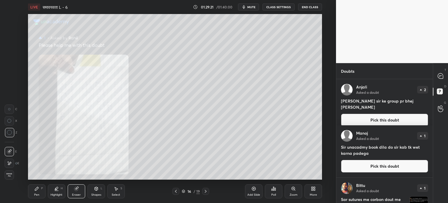
drag, startPoint x: 387, startPoint y: 165, endPoint x: 374, endPoint y: 169, distance: 13.6
click at [386, 166] on button "Pick this doubt" at bounding box center [384, 165] width 87 height 13
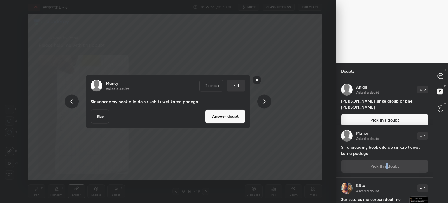
click at [96, 113] on button "Skip" at bounding box center [100, 116] width 19 height 14
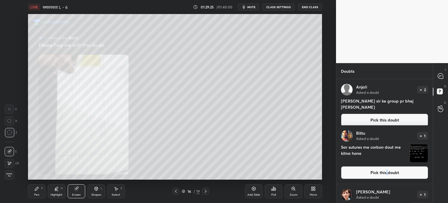
click at [365, 117] on button "Pick this doubt" at bounding box center [384, 119] width 87 height 13
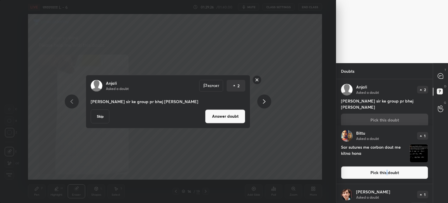
drag, startPoint x: 104, startPoint y: 117, endPoint x: 137, endPoint y: 117, distance: 32.9
click at [104, 117] on button "Skip" at bounding box center [100, 116] width 19 height 14
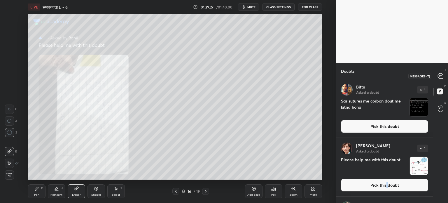
drag, startPoint x: 442, startPoint y: 76, endPoint x: 433, endPoint y: 87, distance: 14.6
click at [442, 75] on icon at bounding box center [440, 75] width 5 height 5
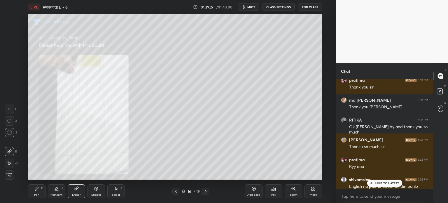
scroll to position [15417, 0]
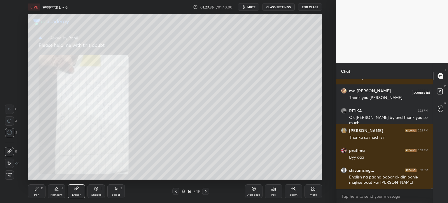
click at [442, 87] on icon at bounding box center [440, 92] width 10 height 10
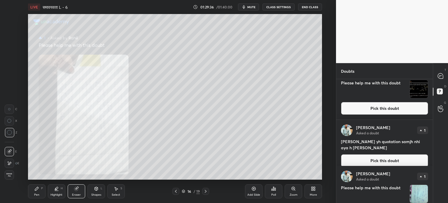
scroll to position [249, 0]
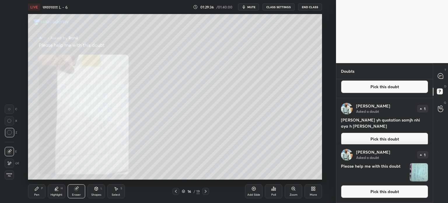
drag, startPoint x: 416, startPoint y: 172, endPoint x: 410, endPoint y: 174, distance: 5.7
click at [415, 172] on img "grid" at bounding box center [419, 172] width 18 height 18
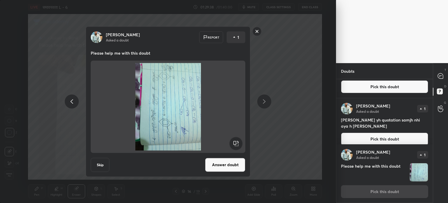
drag, startPoint x: 102, startPoint y: 164, endPoint x: 251, endPoint y: 161, distance: 149.3
click at [102, 164] on button "Skip" at bounding box center [100, 164] width 19 height 14
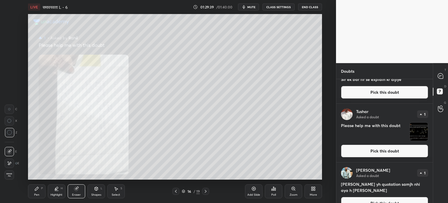
scroll to position [190, 0]
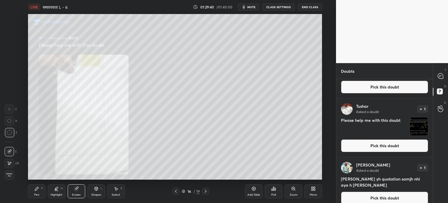
click at [367, 191] on button "Pick this doubt" at bounding box center [384, 197] width 87 height 13
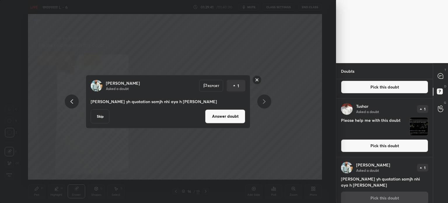
click at [100, 114] on button "Skip" at bounding box center [100, 116] width 19 height 14
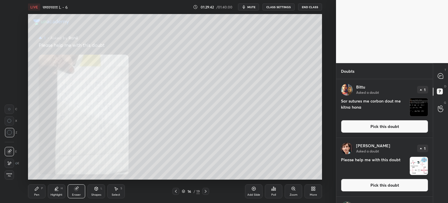
scroll to position [144, 0]
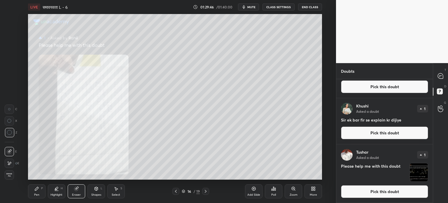
click at [418, 176] on img "grid" at bounding box center [419, 172] width 18 height 18
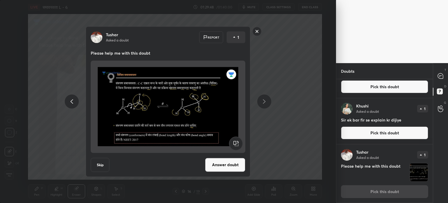
click at [103, 162] on button "Skip" at bounding box center [100, 164] width 19 height 14
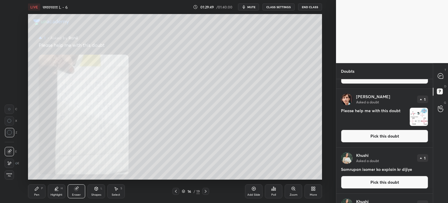
scroll to position [86, 0]
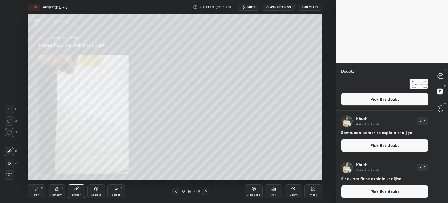
drag, startPoint x: 381, startPoint y: 195, endPoint x: 365, endPoint y: 194, distance: 16.6
click at [381, 195] on button "Pick this doubt" at bounding box center [384, 191] width 87 height 13
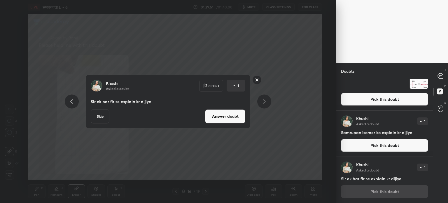
click at [103, 116] on button "Skip" at bounding box center [100, 116] width 19 height 14
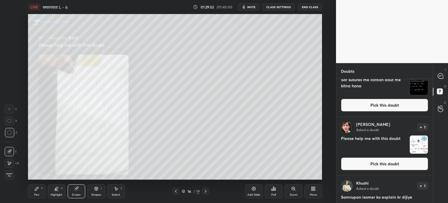
scroll to position [40, 0]
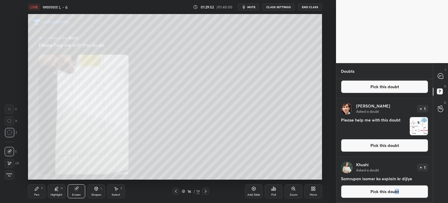
drag, startPoint x: 397, startPoint y: 190, endPoint x: 341, endPoint y: 183, distance: 55.9
click at [393, 192] on button "Pick this doubt" at bounding box center [384, 191] width 87 height 13
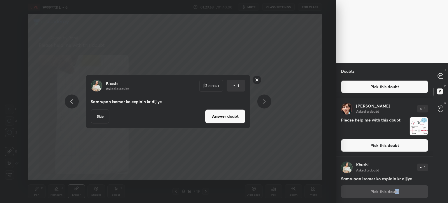
drag, startPoint x: 116, startPoint y: 116, endPoint x: 105, endPoint y: 117, distance: 11.7
click at [114, 117] on div "Skip Answer doubt" at bounding box center [168, 116] width 154 height 14
drag, startPoint x: 101, startPoint y: 117, endPoint x: 105, endPoint y: 117, distance: 3.5
click at [103, 117] on button "Skip" at bounding box center [100, 116] width 19 height 14
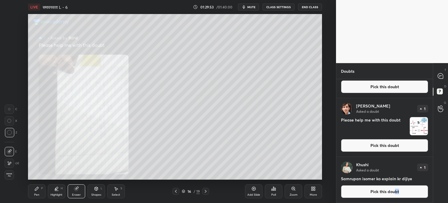
scroll to position [0, 0]
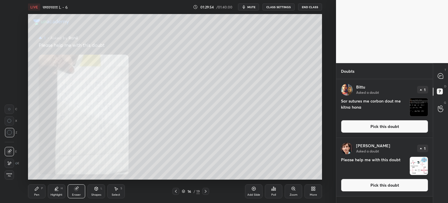
click at [413, 169] on img "grid" at bounding box center [419, 166] width 18 height 18
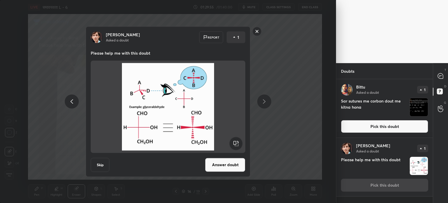
click at [103, 160] on button "Skip" at bounding box center [100, 164] width 19 height 14
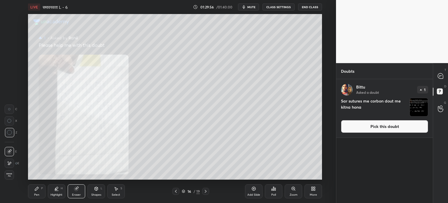
drag, startPoint x: 424, startPoint y: 109, endPoint x: 357, endPoint y: 116, distance: 67.6
click at [423, 109] on img "grid" at bounding box center [419, 107] width 18 height 18
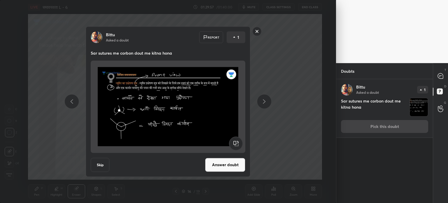
click at [99, 165] on button "Skip" at bounding box center [100, 164] width 19 height 14
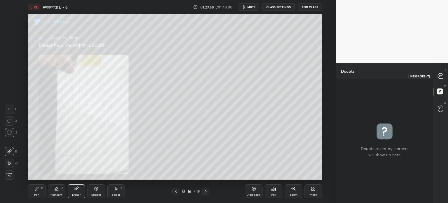
click at [440, 72] on div at bounding box center [441, 76] width 12 height 10
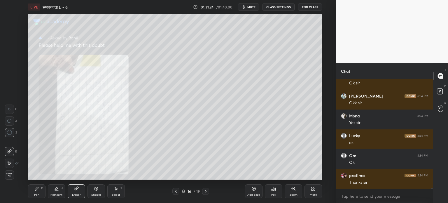
scroll to position [16046, 0]
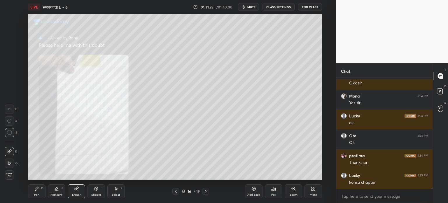
click at [311, 8] on button "End Class" at bounding box center [310, 6] width 24 height 7
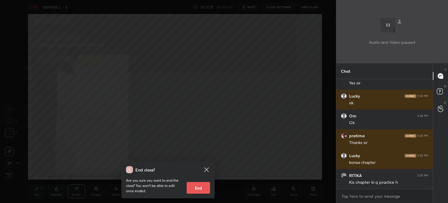
scroll to position [16085, 0]
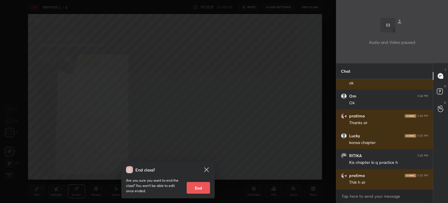
click at [203, 185] on button "End" at bounding box center [198, 188] width 23 height 12
type textarea "x"
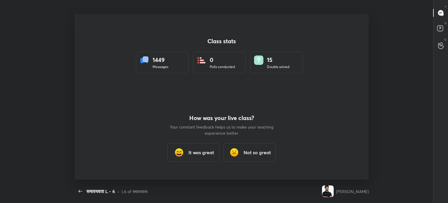
scroll to position [0, 0]
click at [196, 142] on div "How was your live class? Your constant feedback helps us to make your teaching …" at bounding box center [221, 138] width 105 height 83
click at [194, 149] on h3 "It was great" at bounding box center [201, 152] width 26 height 7
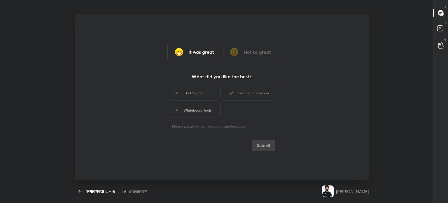
drag, startPoint x: 194, startPoint y: 96, endPoint x: 194, endPoint y: 105, distance: 9.4
click at [194, 96] on div "Chat Support" at bounding box center [194, 93] width 52 height 15
click at [195, 107] on div "Whiteboard Tools" at bounding box center [194, 110] width 52 height 15
click at [254, 80] on div "It was great Not so great What did you like the best? Chat Support Learner Inte…" at bounding box center [222, 96] width 294 height 165
click at [251, 97] on div "Learner Interaction" at bounding box center [249, 93] width 52 height 15
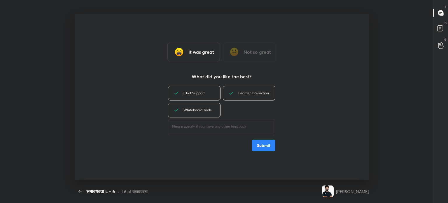
click at [268, 146] on button "Submit" at bounding box center [263, 145] width 23 height 12
